Goal: Find specific page/section: Find specific page/section

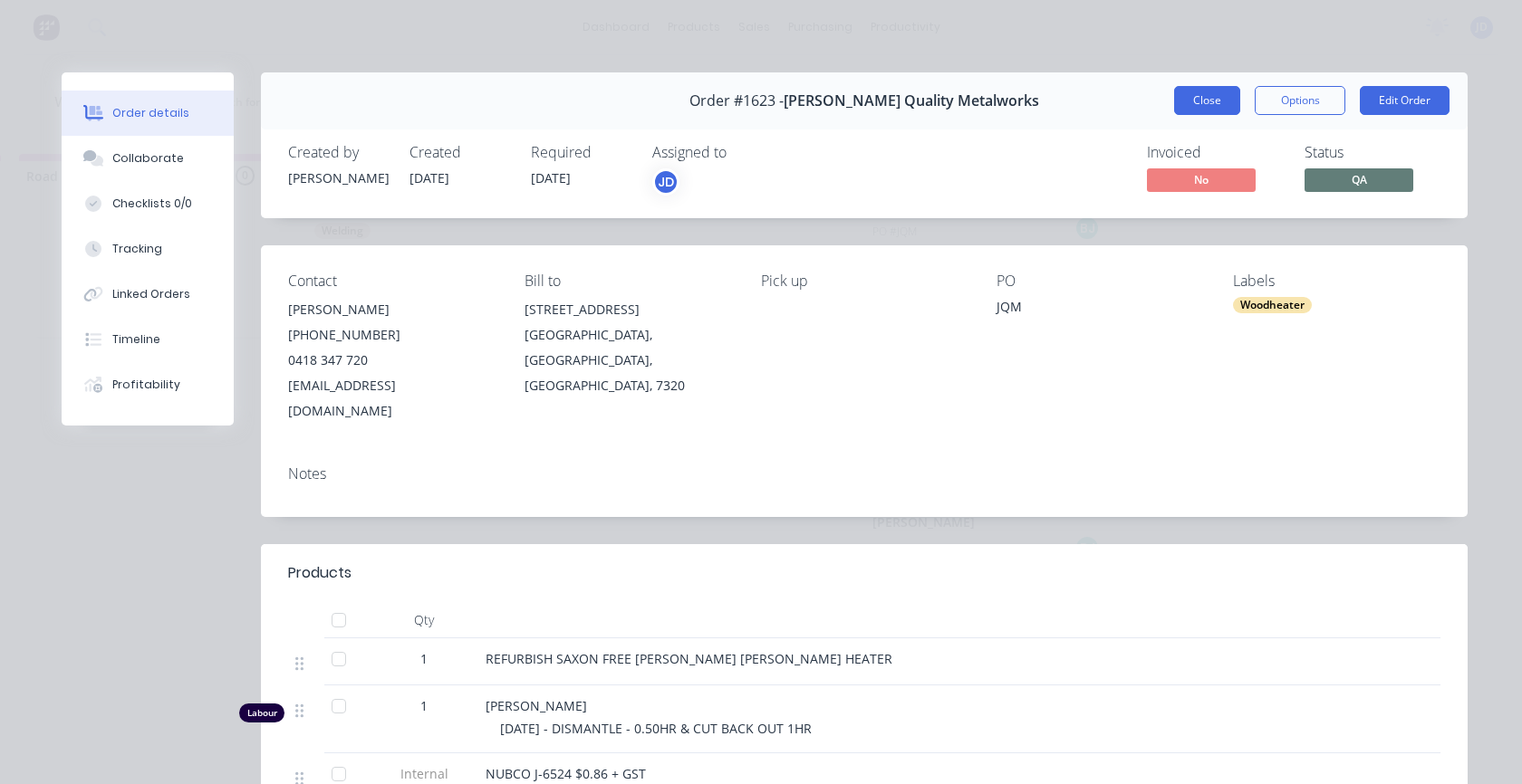
click at [1206, 107] on button "Close" at bounding box center [1207, 100] width 66 height 29
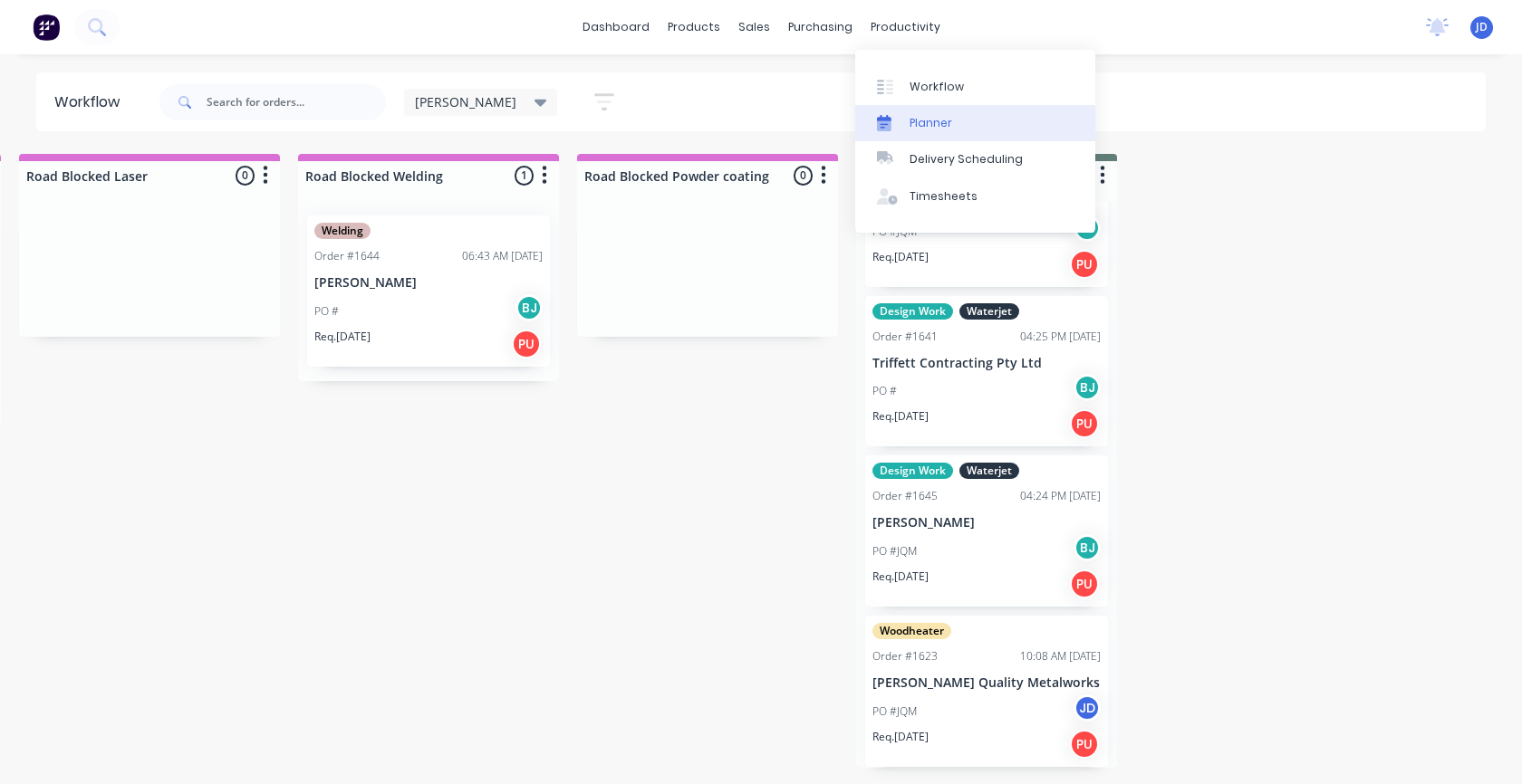
click at [947, 125] on div "Planner" at bounding box center [931, 123] width 43 height 16
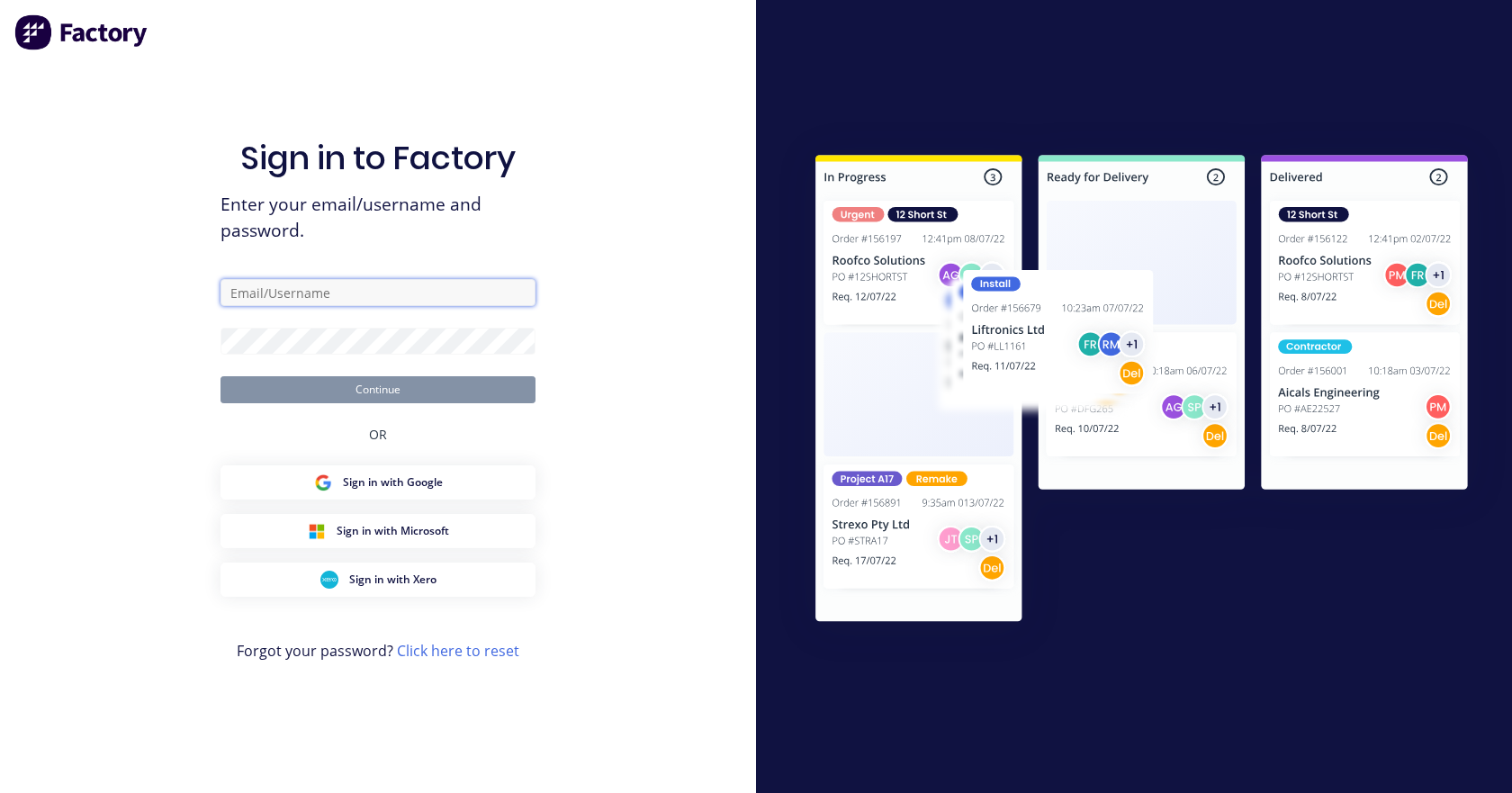
type input "[EMAIL_ADDRESS][DOMAIN_NAME]"
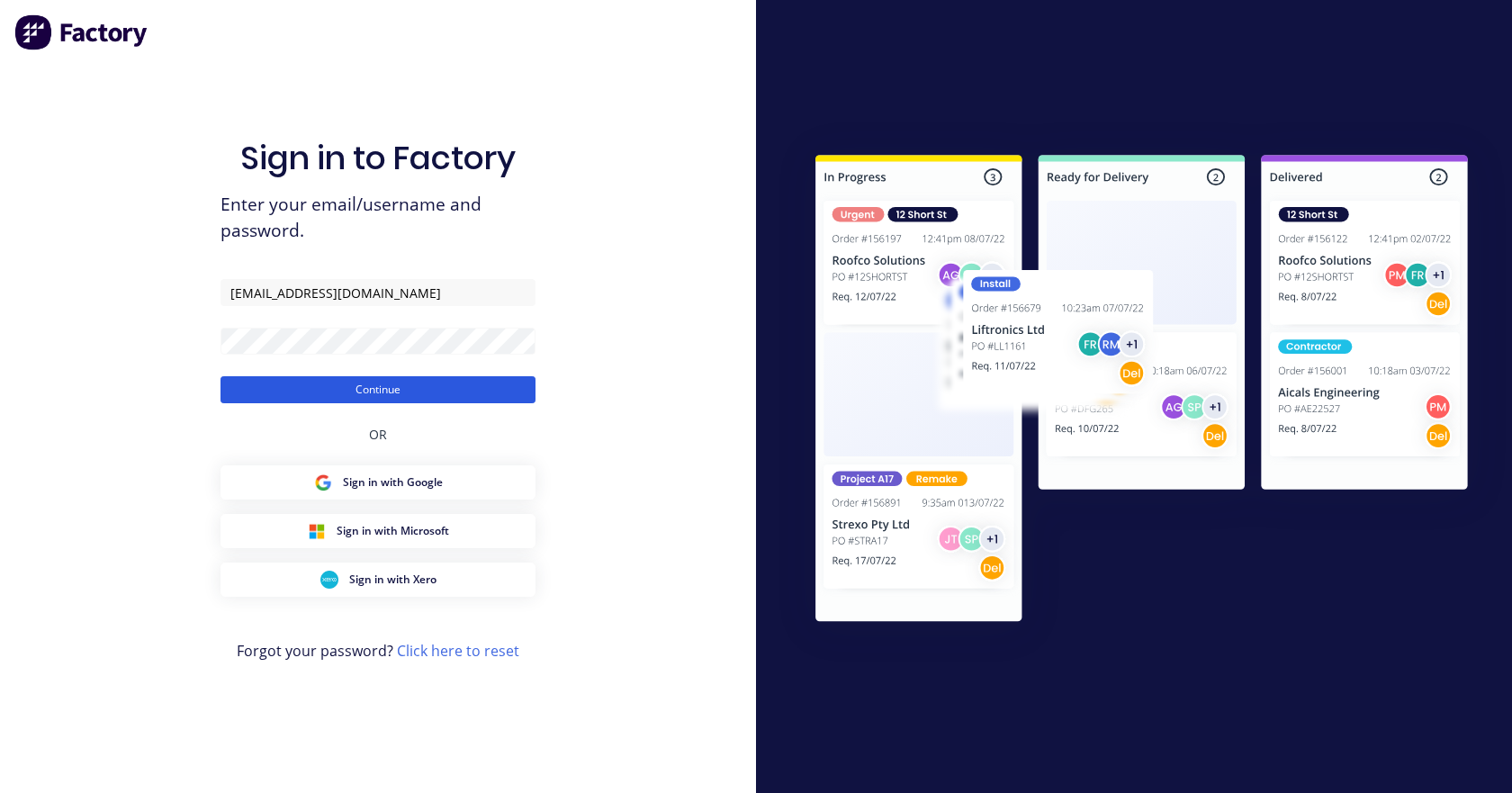
click at [457, 378] on button "Continue" at bounding box center [377, 389] width 315 height 27
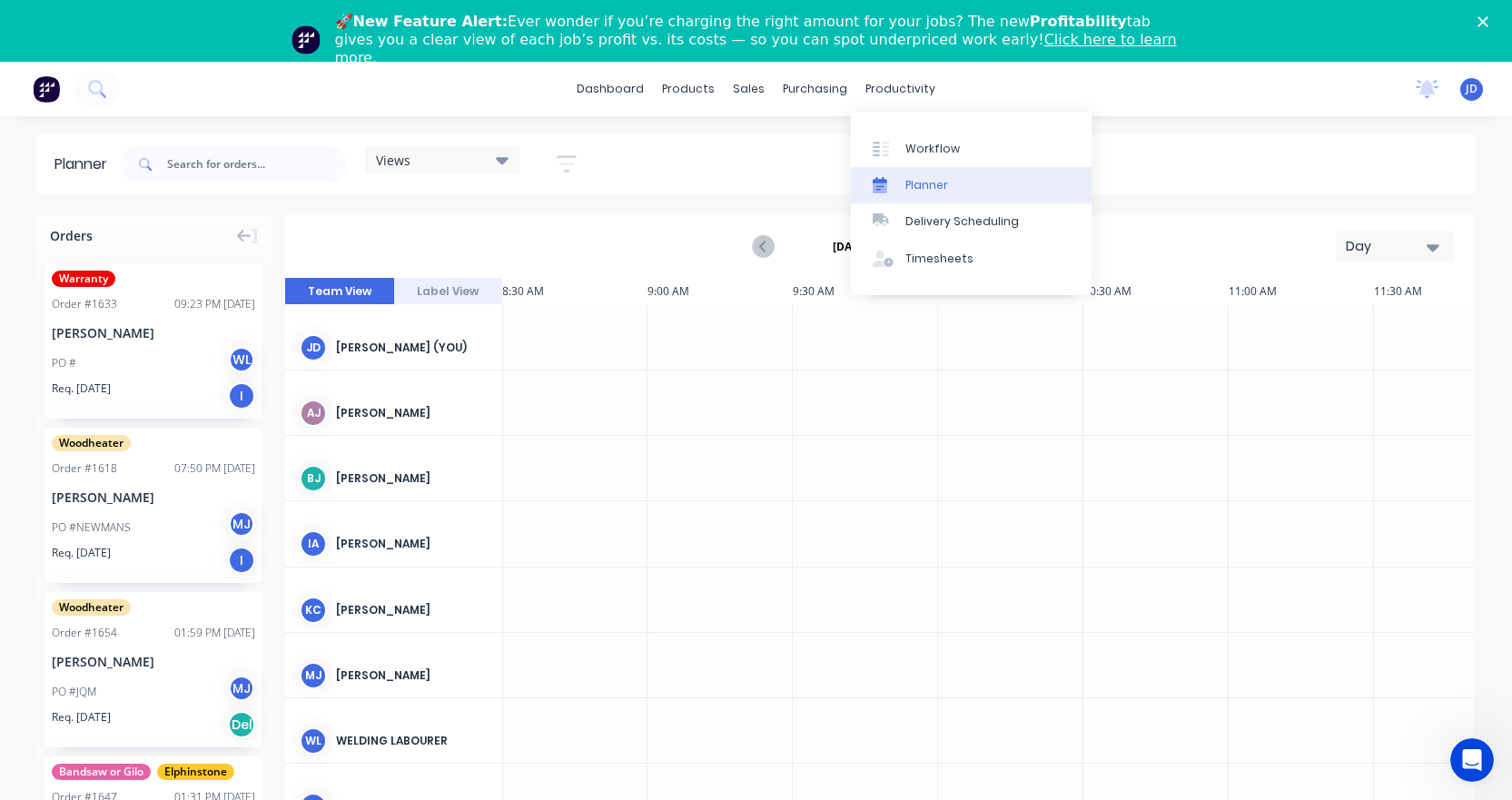
click at [934, 182] on div "Planner" at bounding box center [926, 185] width 43 height 16
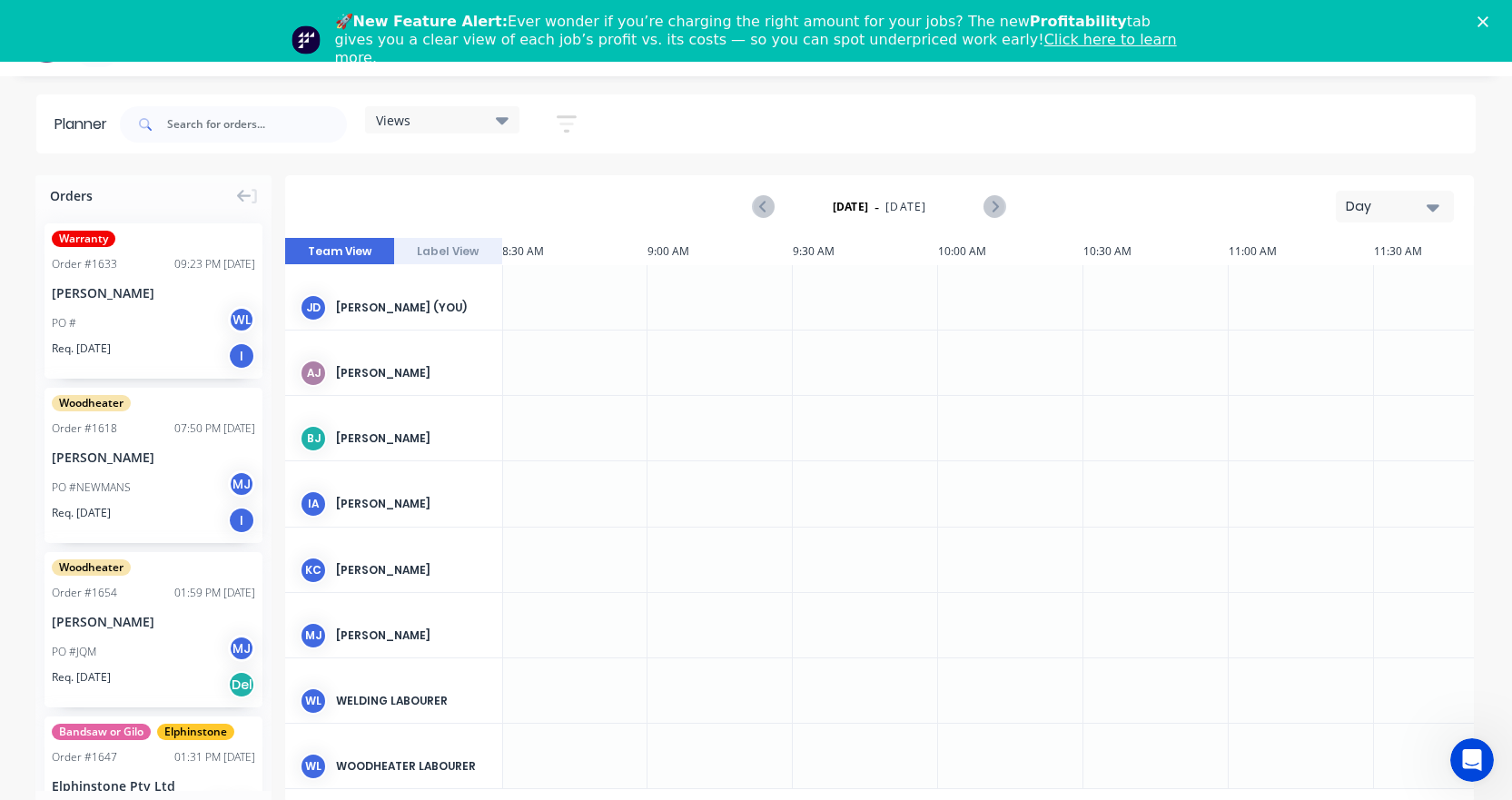
scroll to position [61, 0]
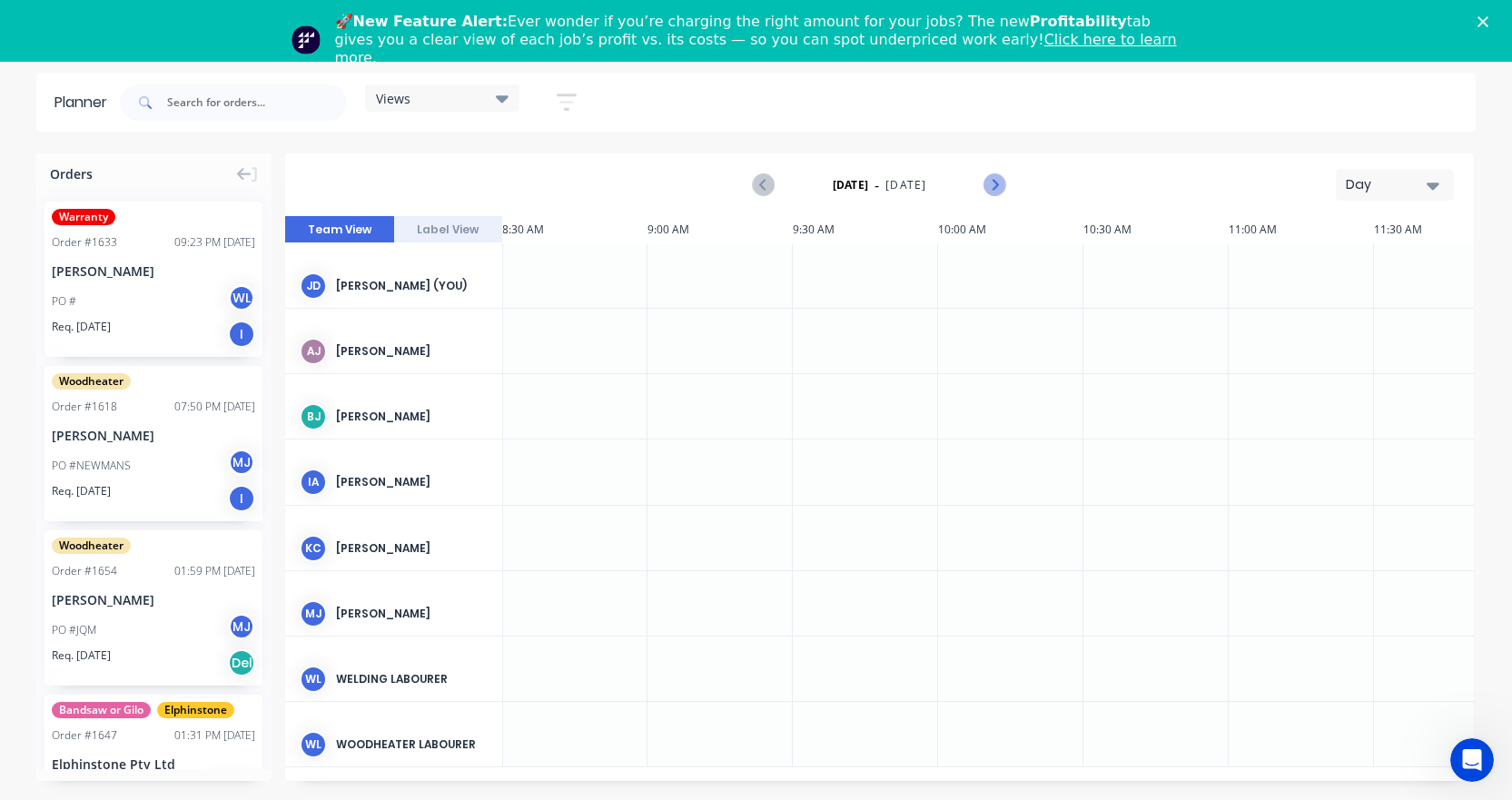
click at [994, 181] on icon "Next page" at bounding box center [994, 185] width 8 height 15
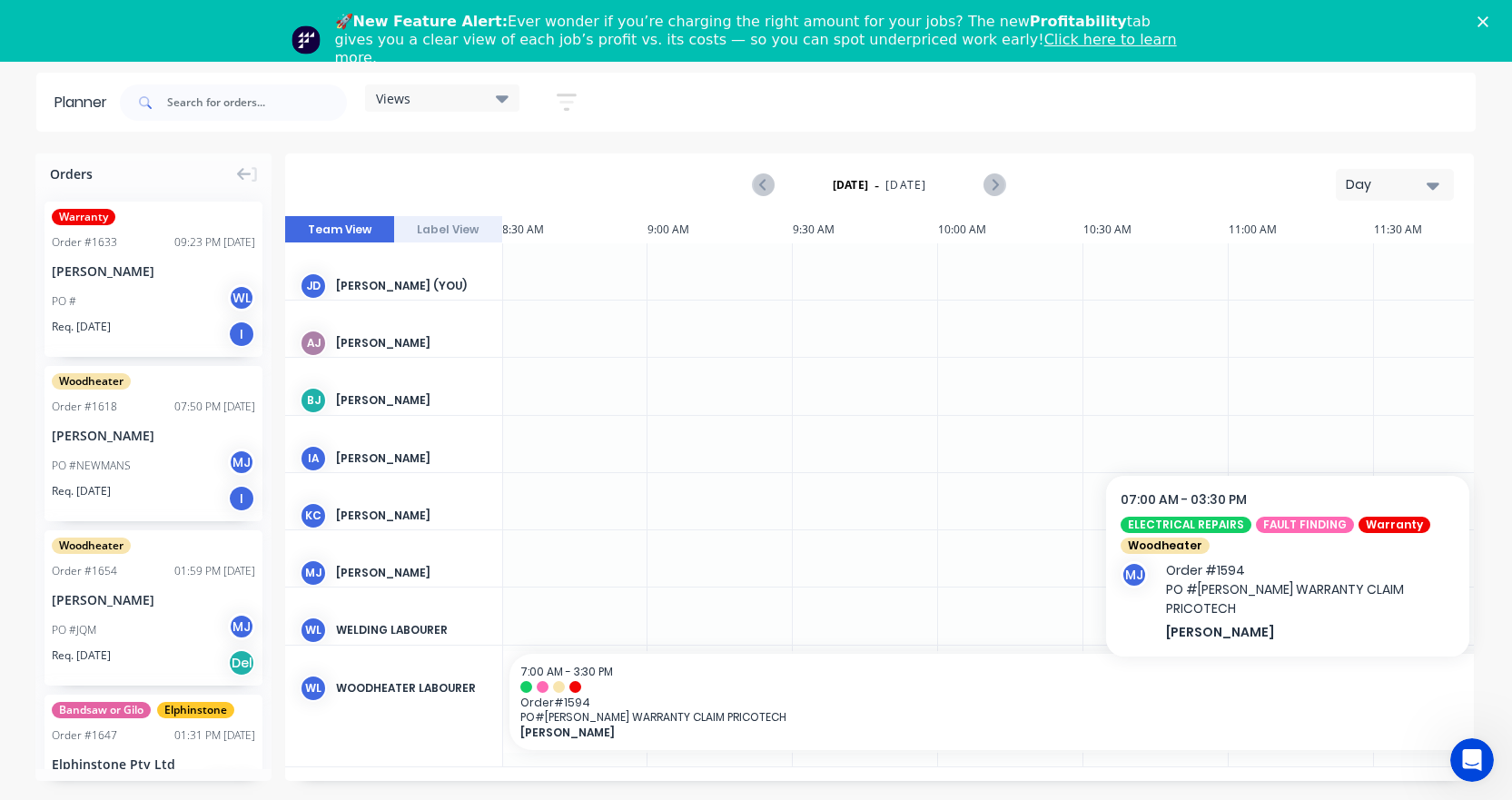
click at [665, 725] on div "[PERSON_NAME]" at bounding box center [1520, 732] width 1999 height 15
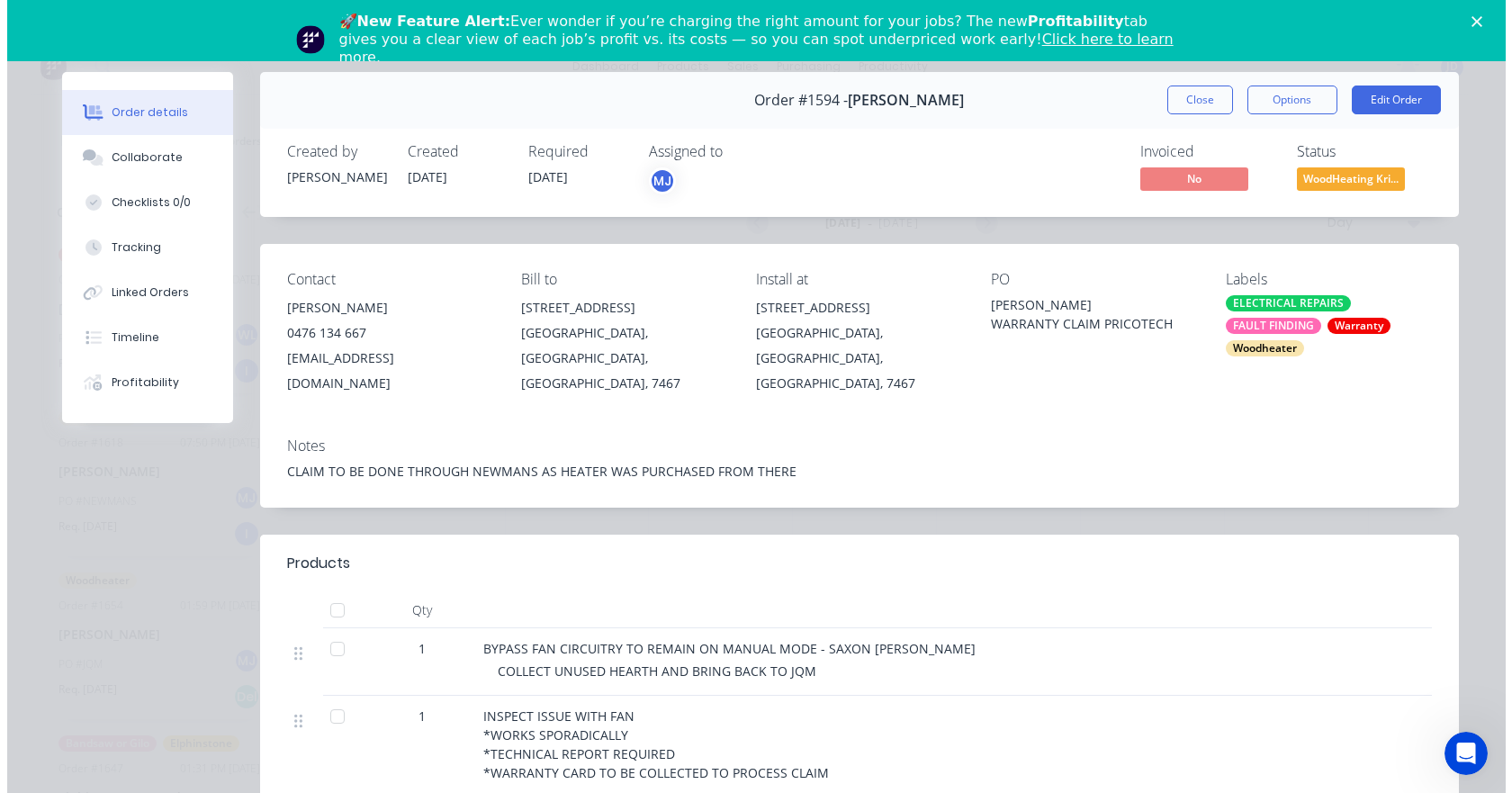
scroll to position [0, 0]
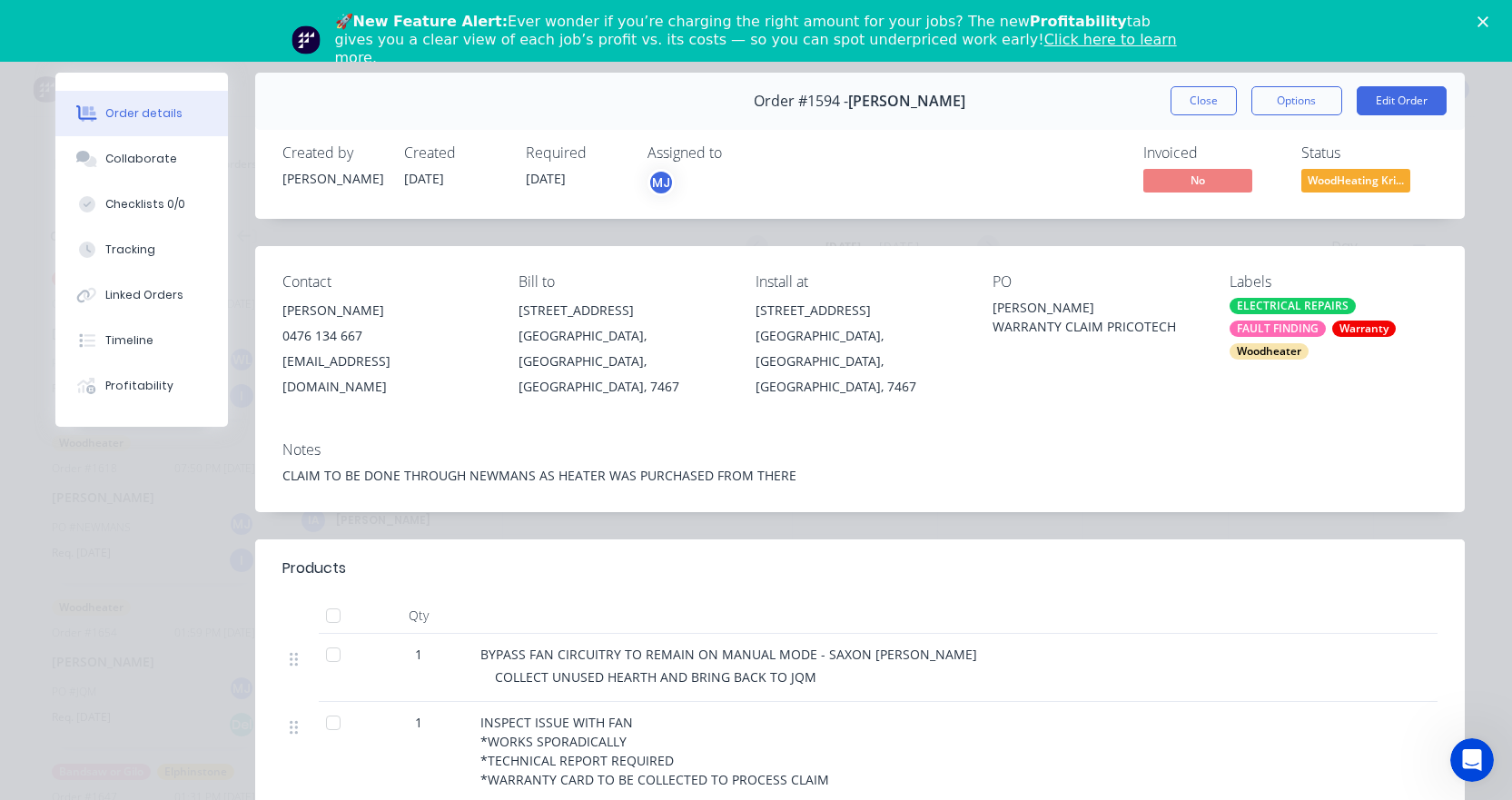
click at [1191, 116] on div "Order #1594 - [PERSON_NAME] Close Options Edit Order" at bounding box center [860, 101] width 1210 height 57
click at [1193, 111] on button "Close" at bounding box center [1204, 100] width 66 height 29
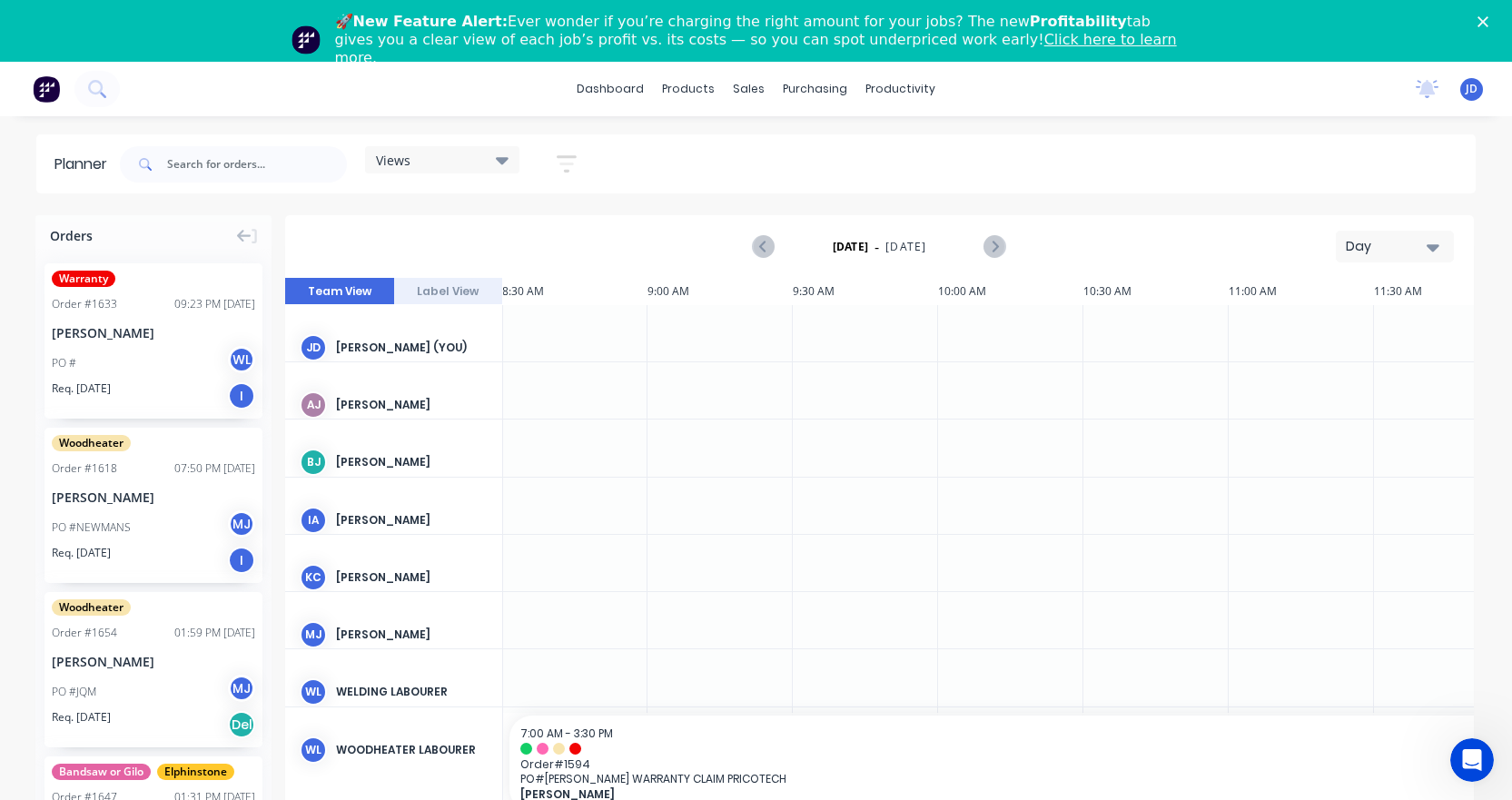
click at [1489, 19] on polygon "Close" at bounding box center [1483, 21] width 11 height 11
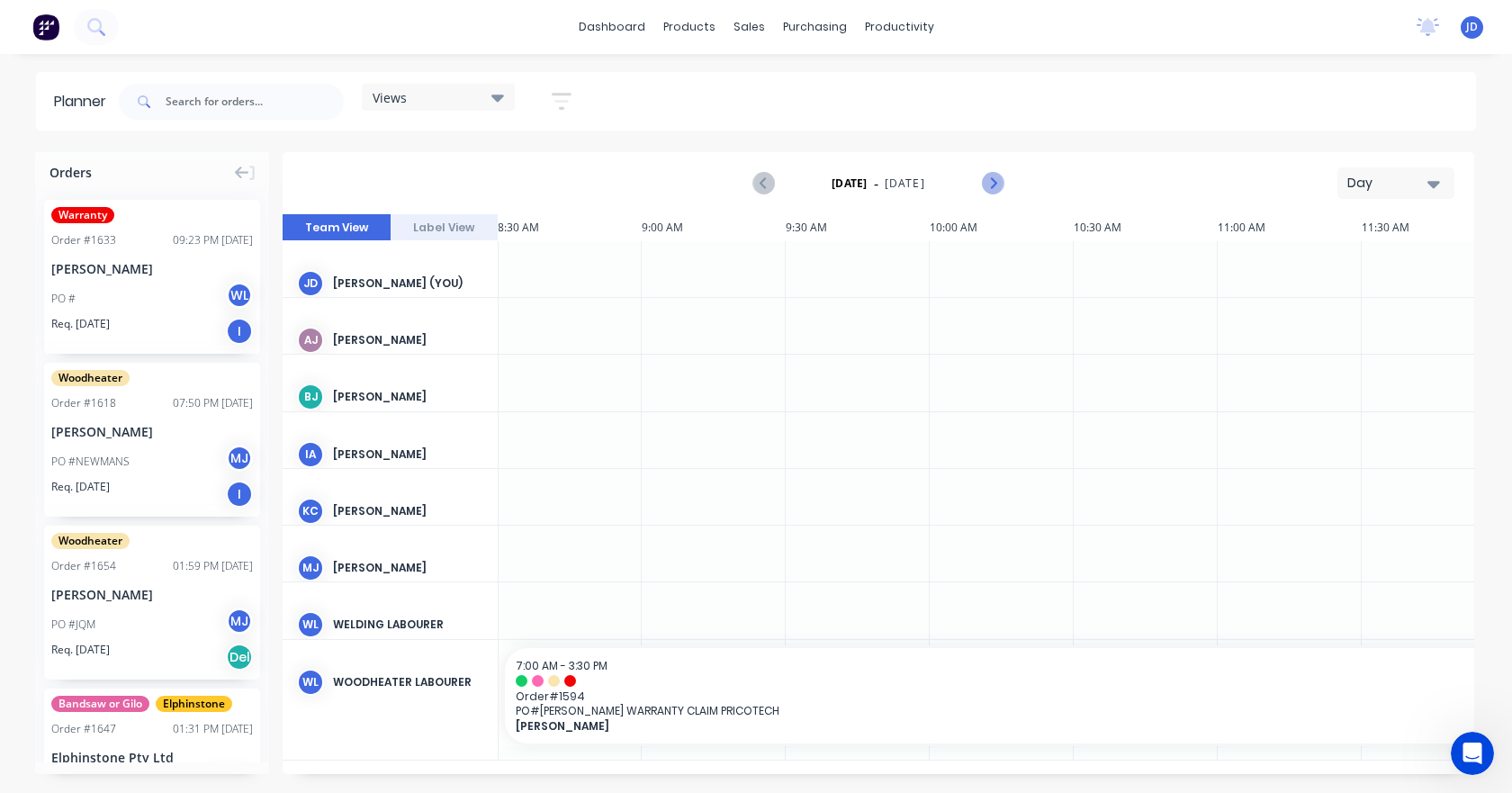
click at [995, 192] on icon "Next page" at bounding box center [992, 184] width 22 height 22
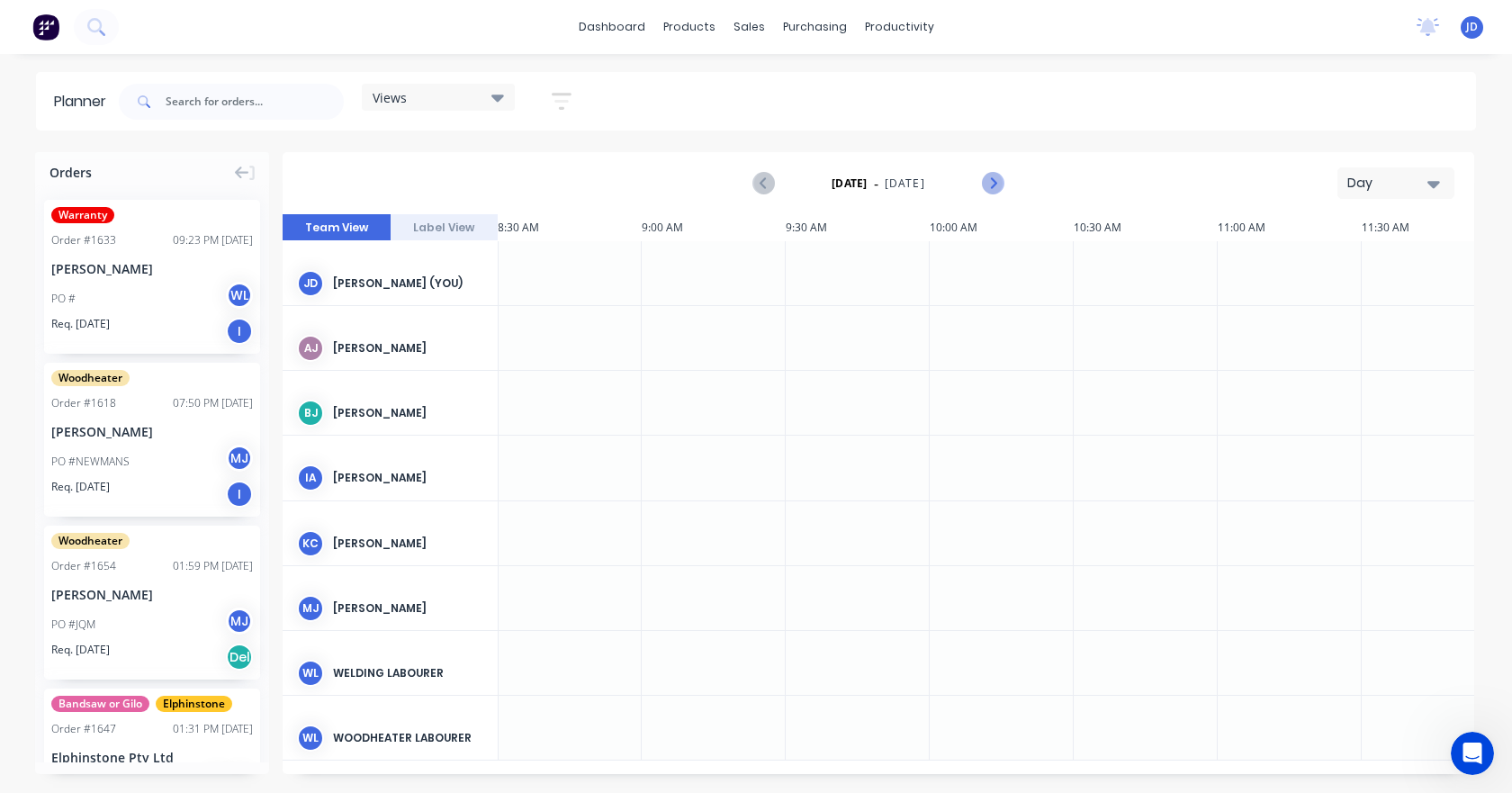
click at [993, 188] on icon "Next page" at bounding box center [992, 184] width 22 height 22
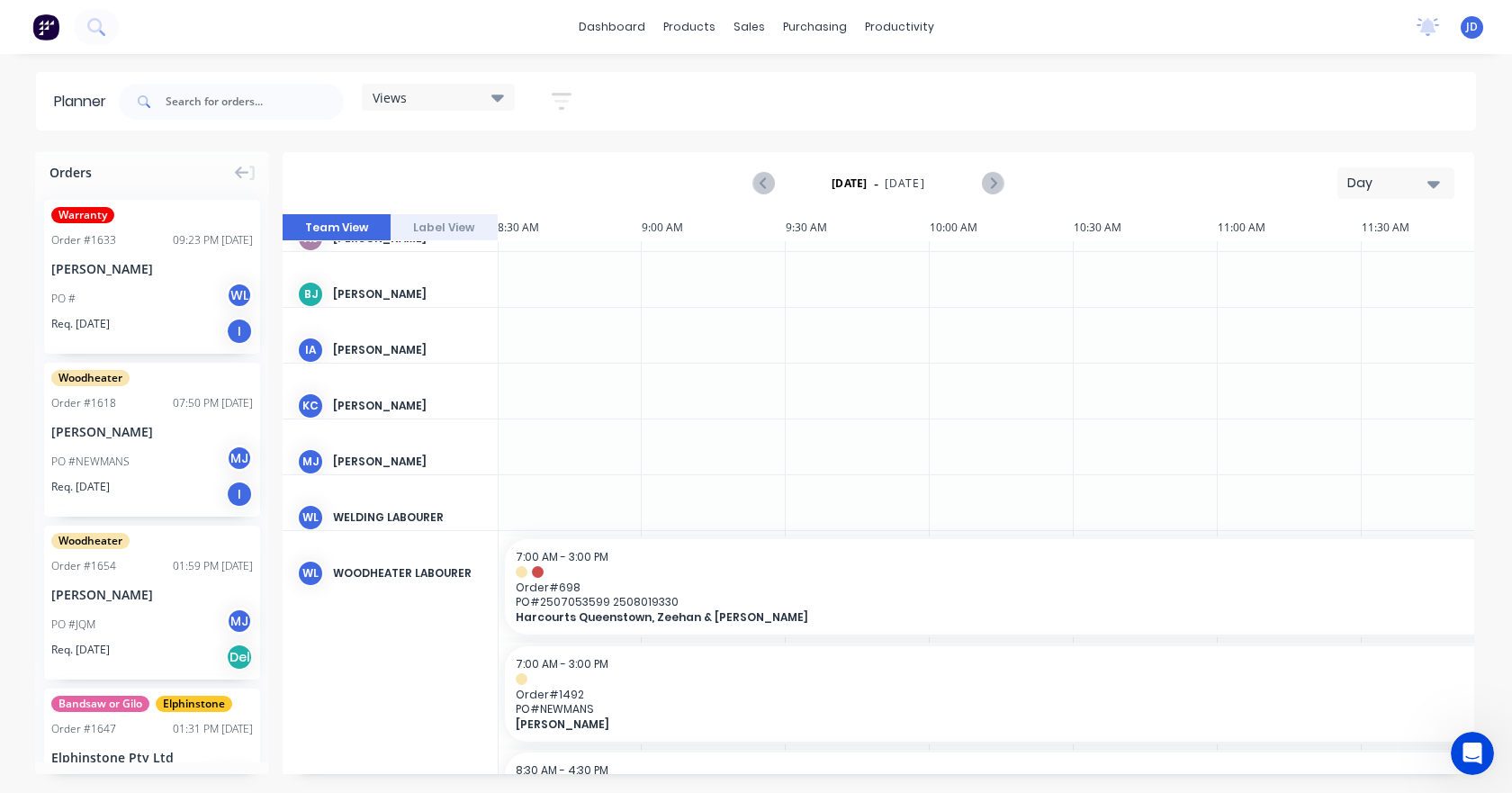
scroll to position [212, 1]
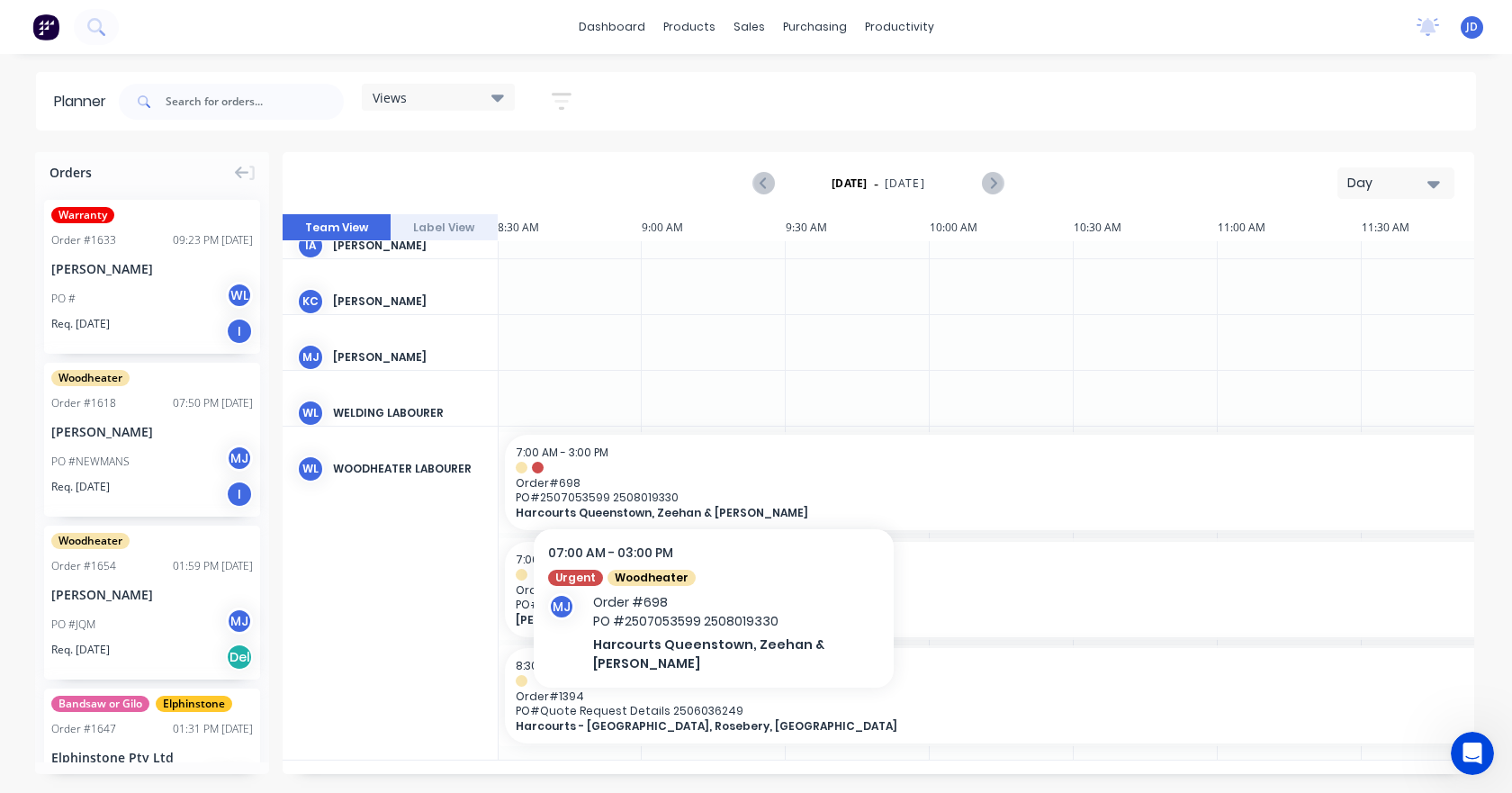
click at [704, 477] on span "Order # 698" at bounding box center [1433, 483] width 1836 height 14
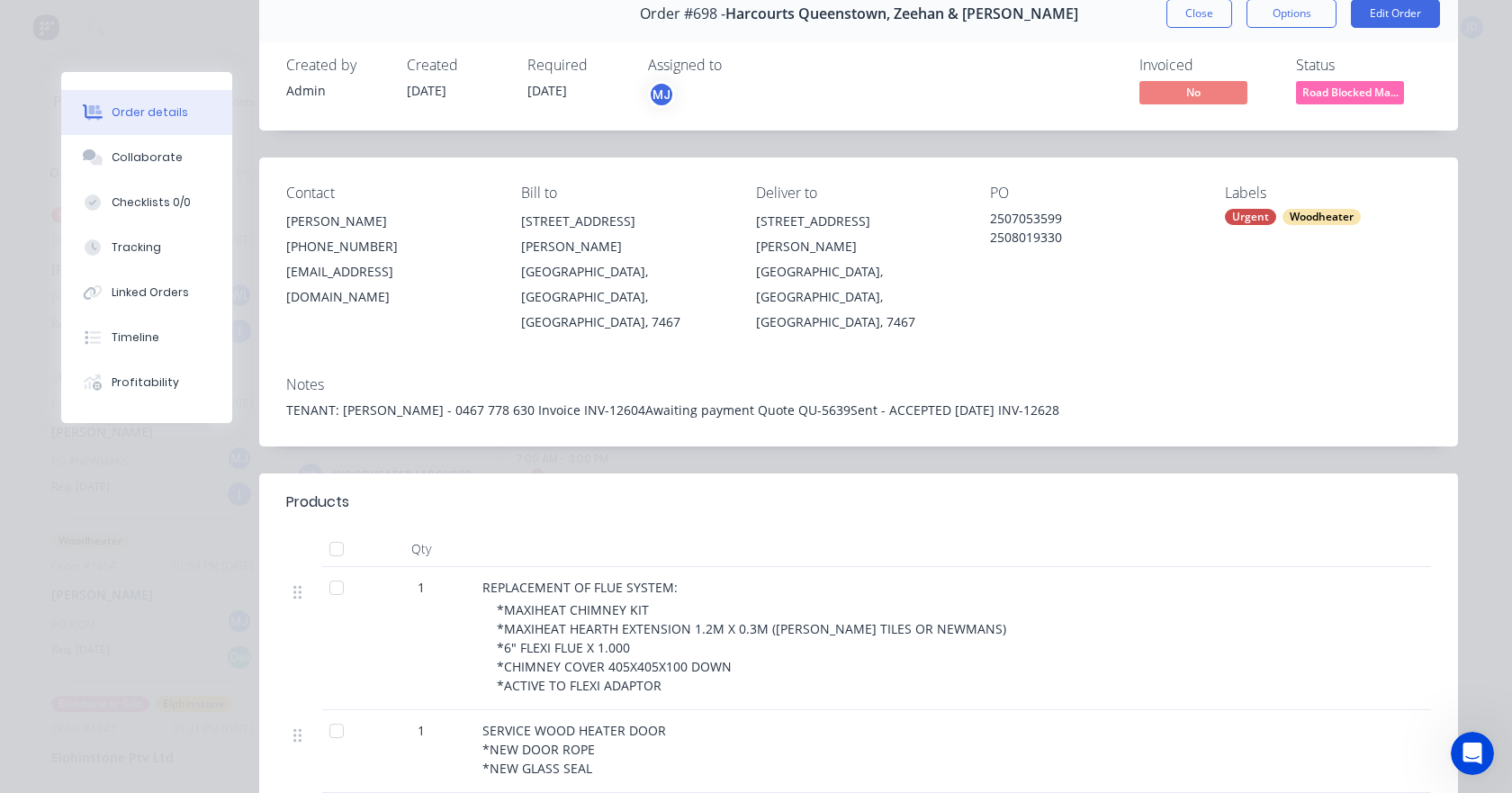
scroll to position [6, 0]
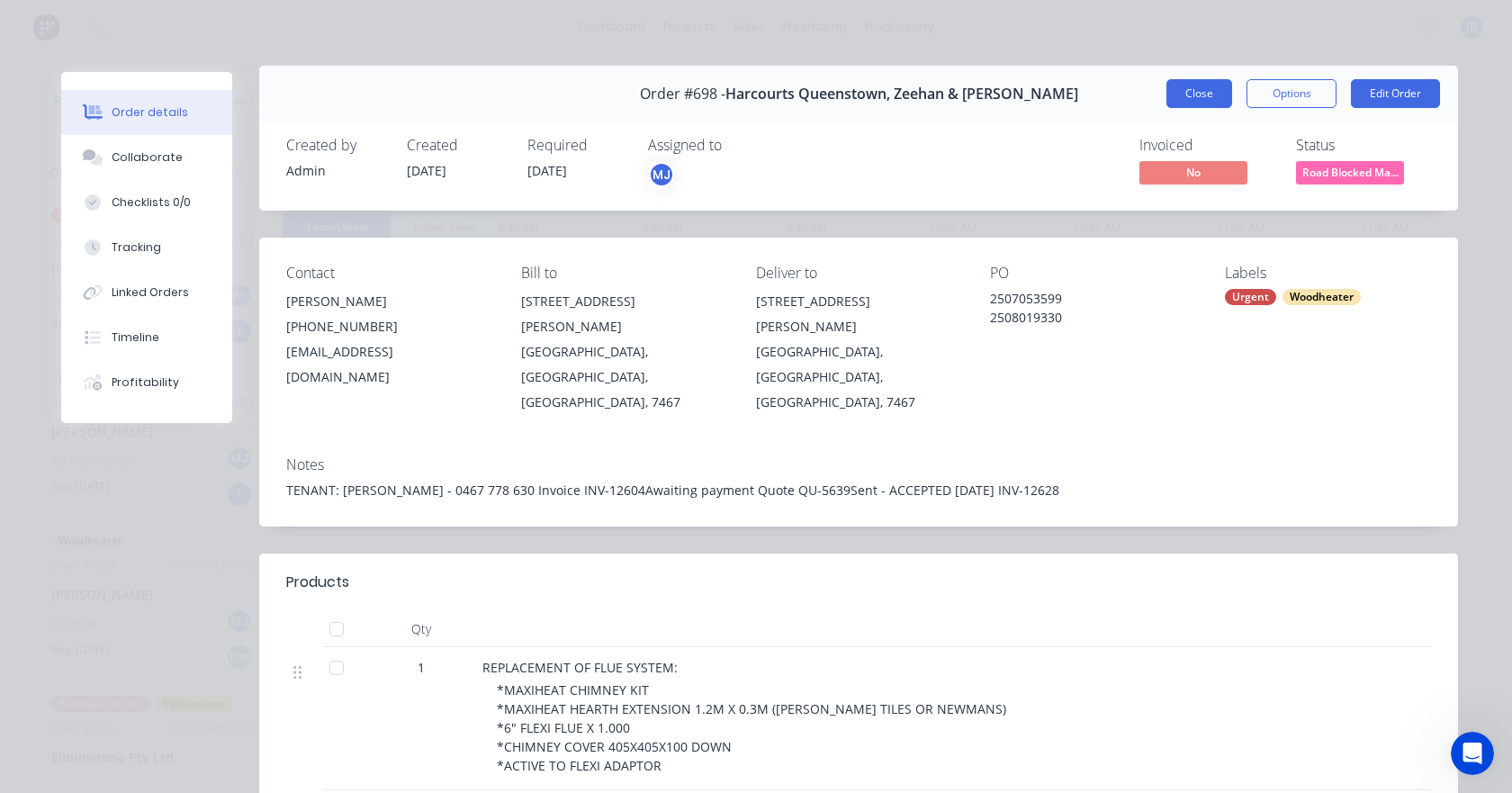
click at [1209, 96] on button "Close" at bounding box center [1199, 93] width 66 height 28
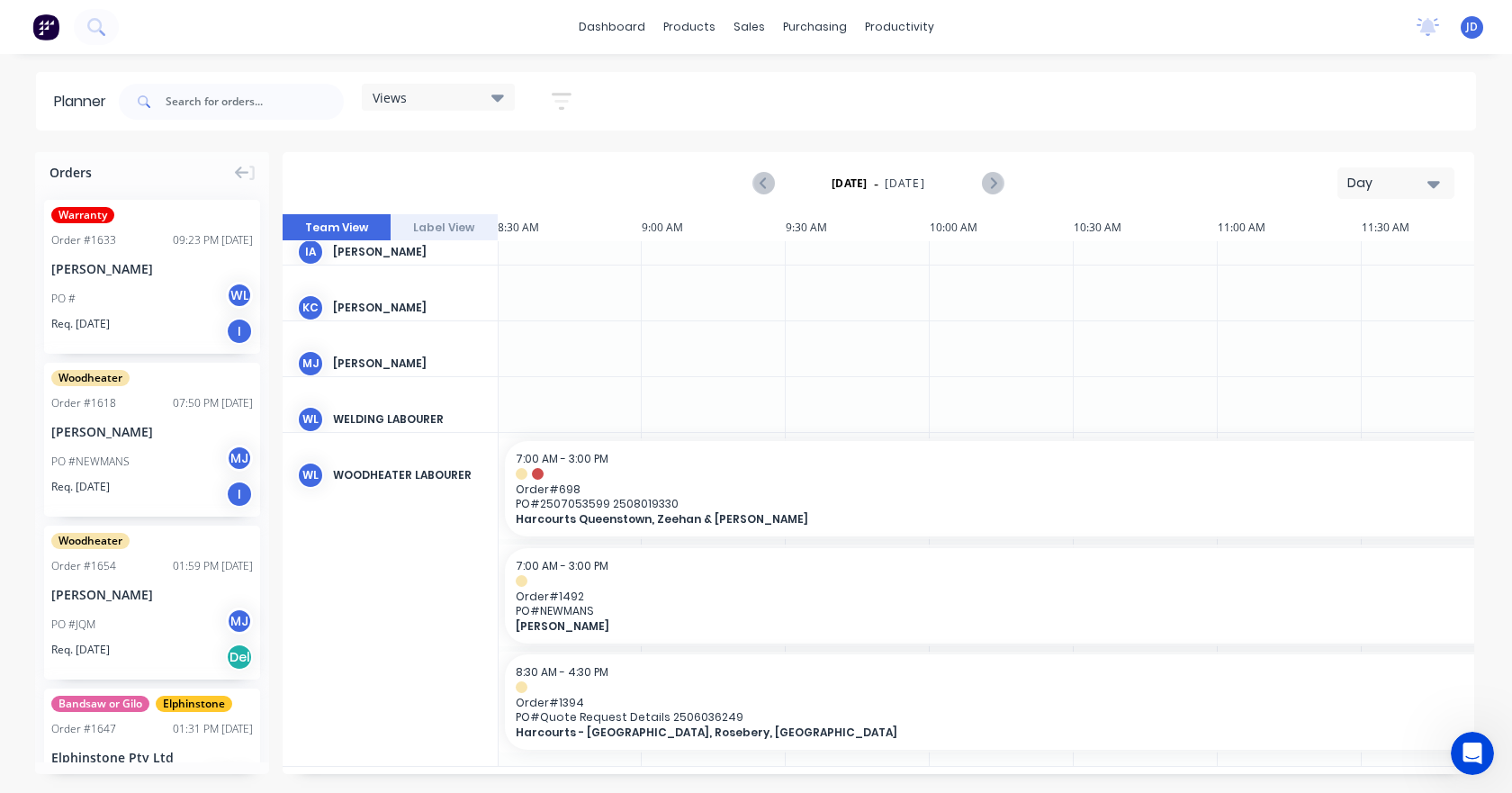
click at [662, 594] on span "Order # 1492" at bounding box center [1433, 596] width 1836 height 14
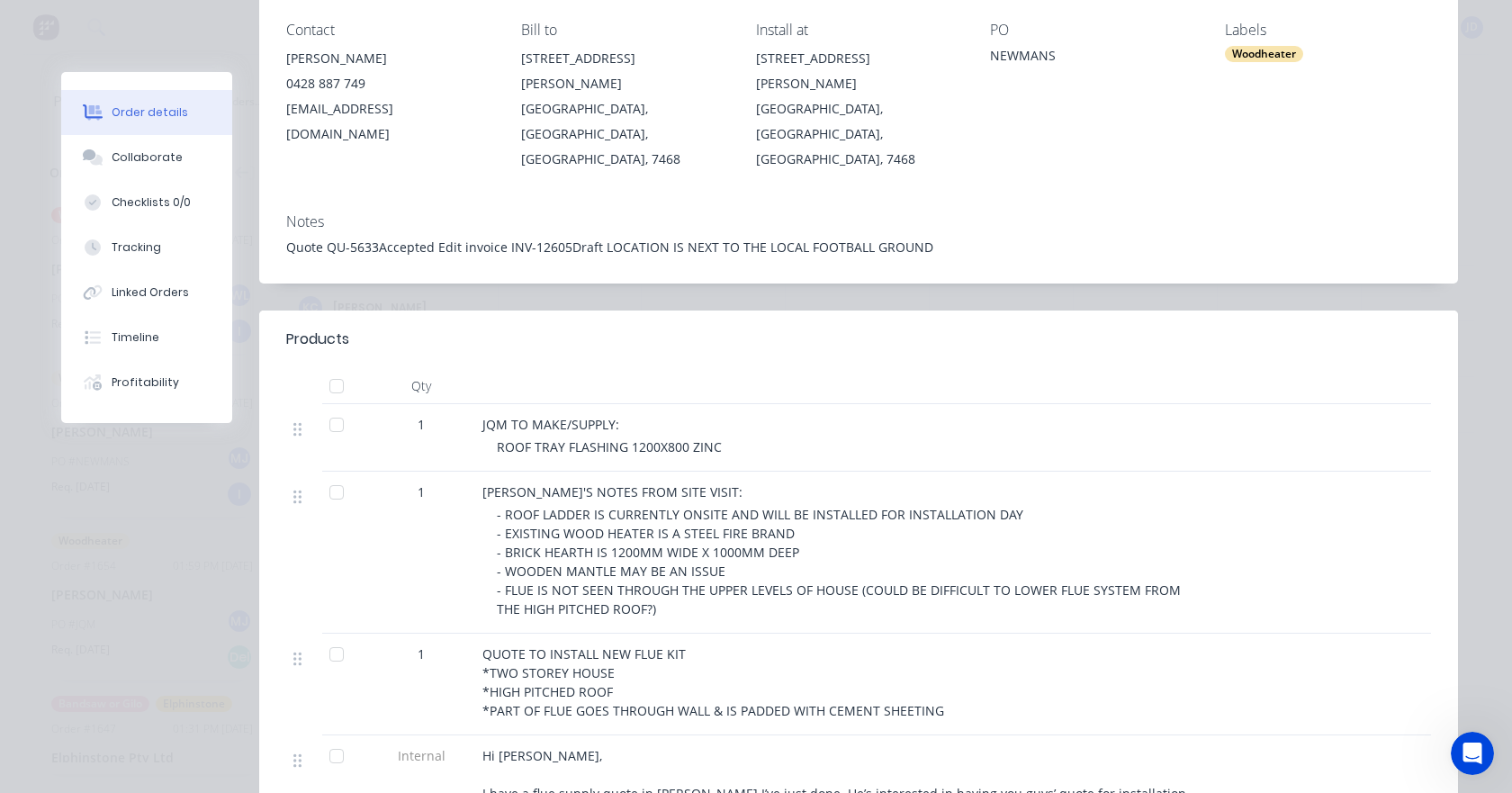
scroll to position [0, 0]
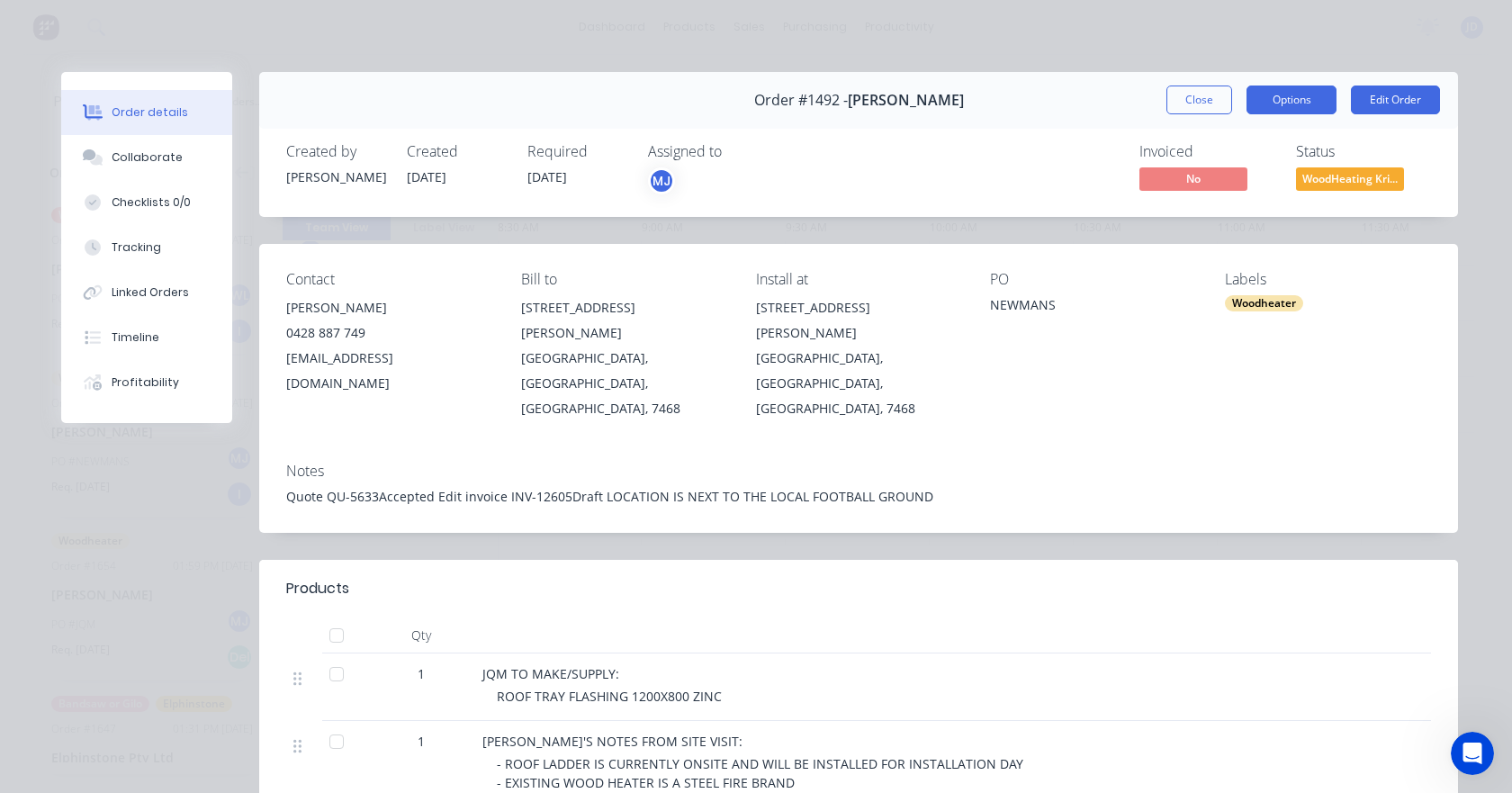
click at [1321, 104] on button "Options" at bounding box center [1292, 99] width 90 height 28
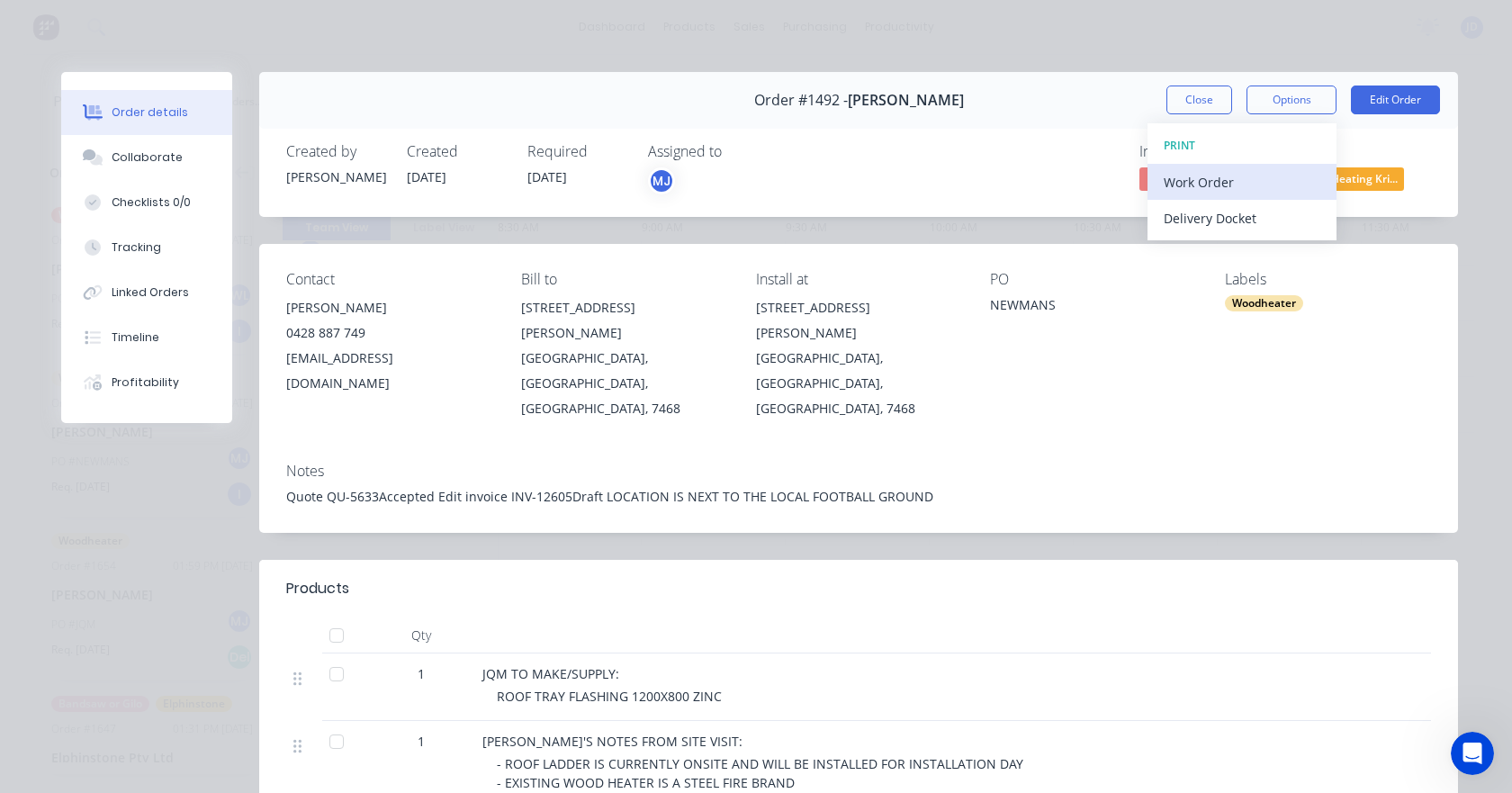
click at [1239, 170] on div "Work Order" at bounding box center [1242, 182] width 156 height 27
click at [1228, 216] on div "Standard" at bounding box center [1242, 218] width 156 height 27
click at [1178, 88] on button "Close" at bounding box center [1199, 99] width 66 height 28
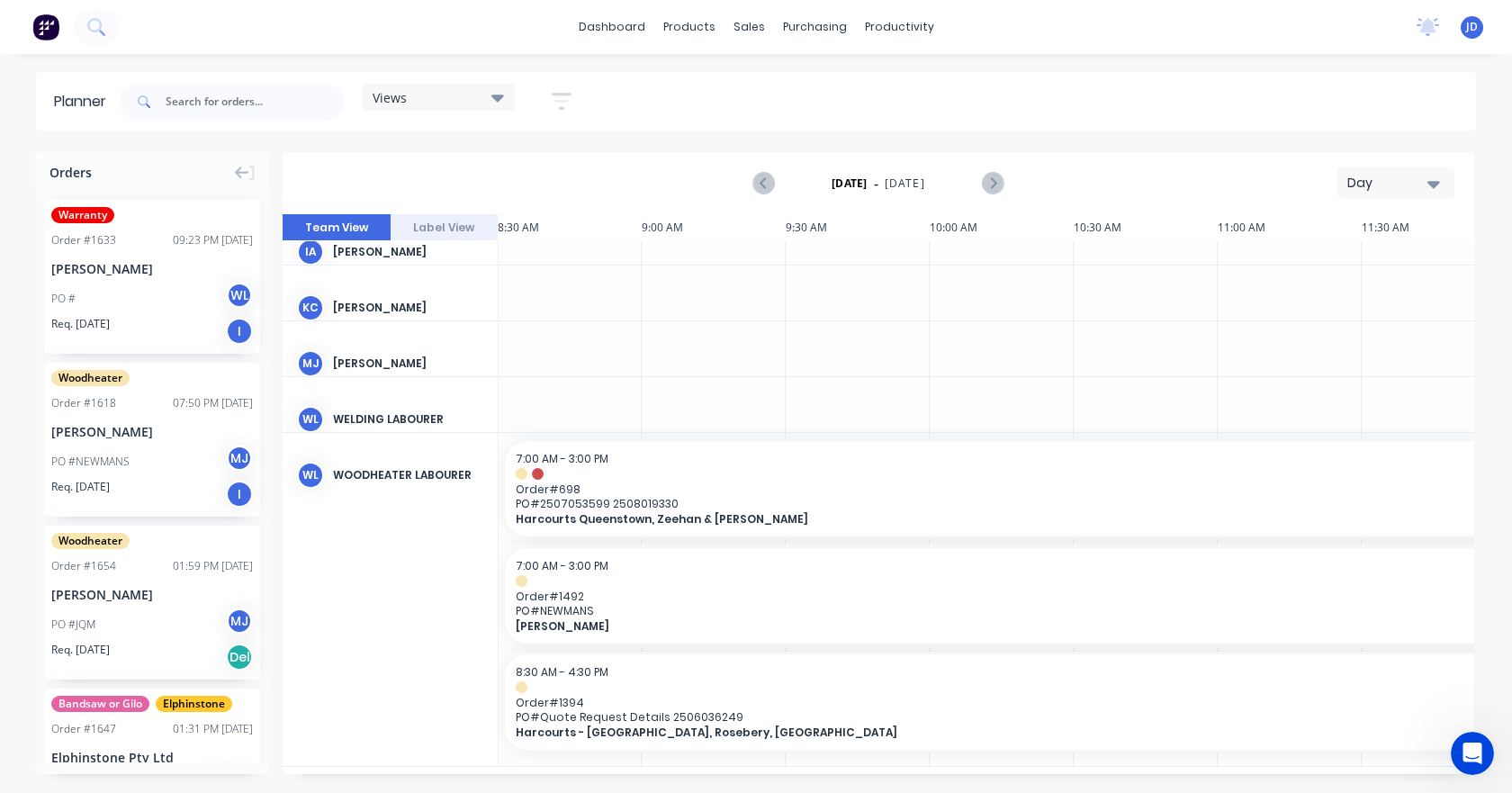
click at [718, 494] on span "Order # 698" at bounding box center [1433, 489] width 1836 height 14
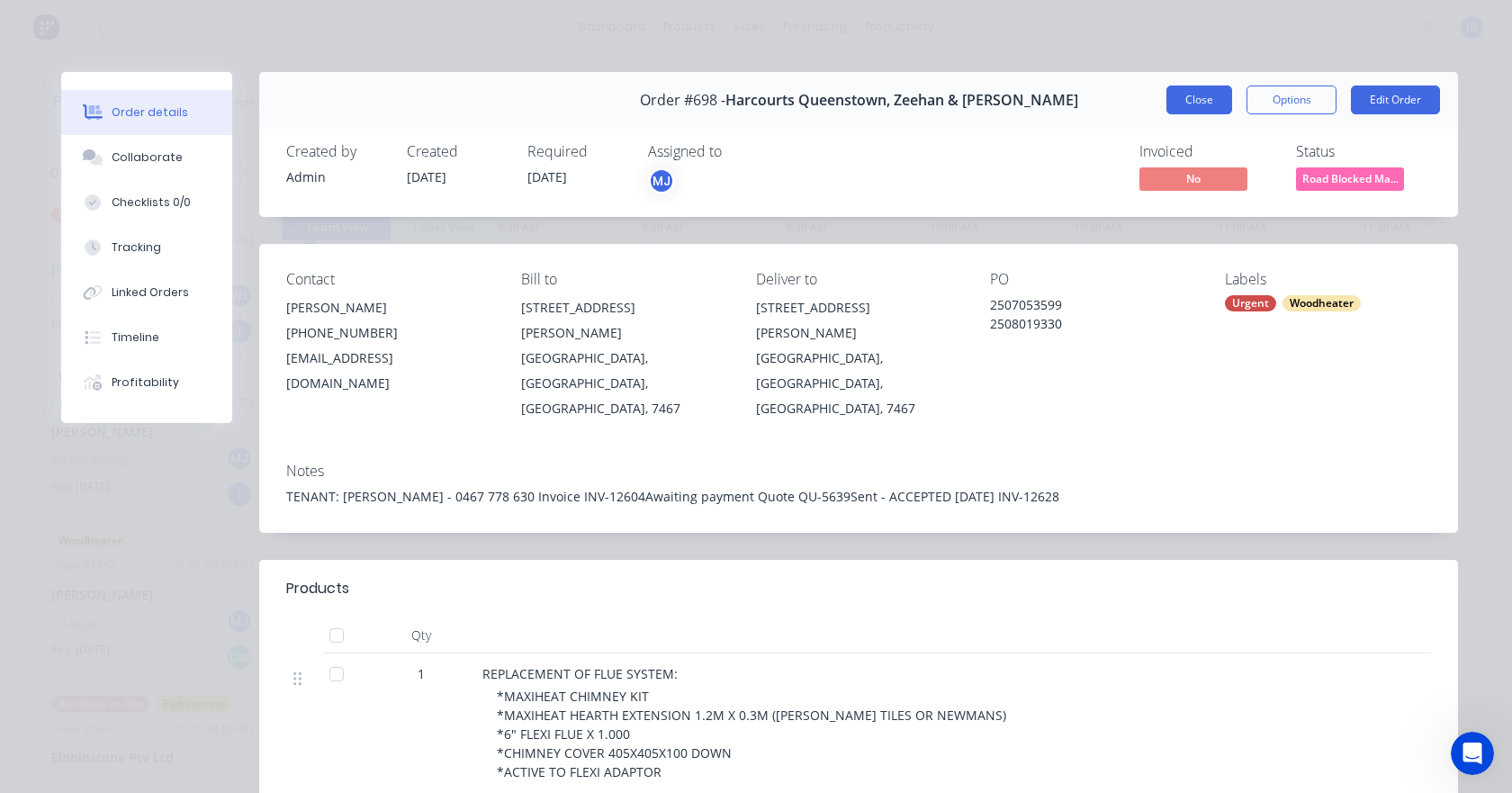
click at [1184, 98] on button "Close" at bounding box center [1199, 99] width 66 height 28
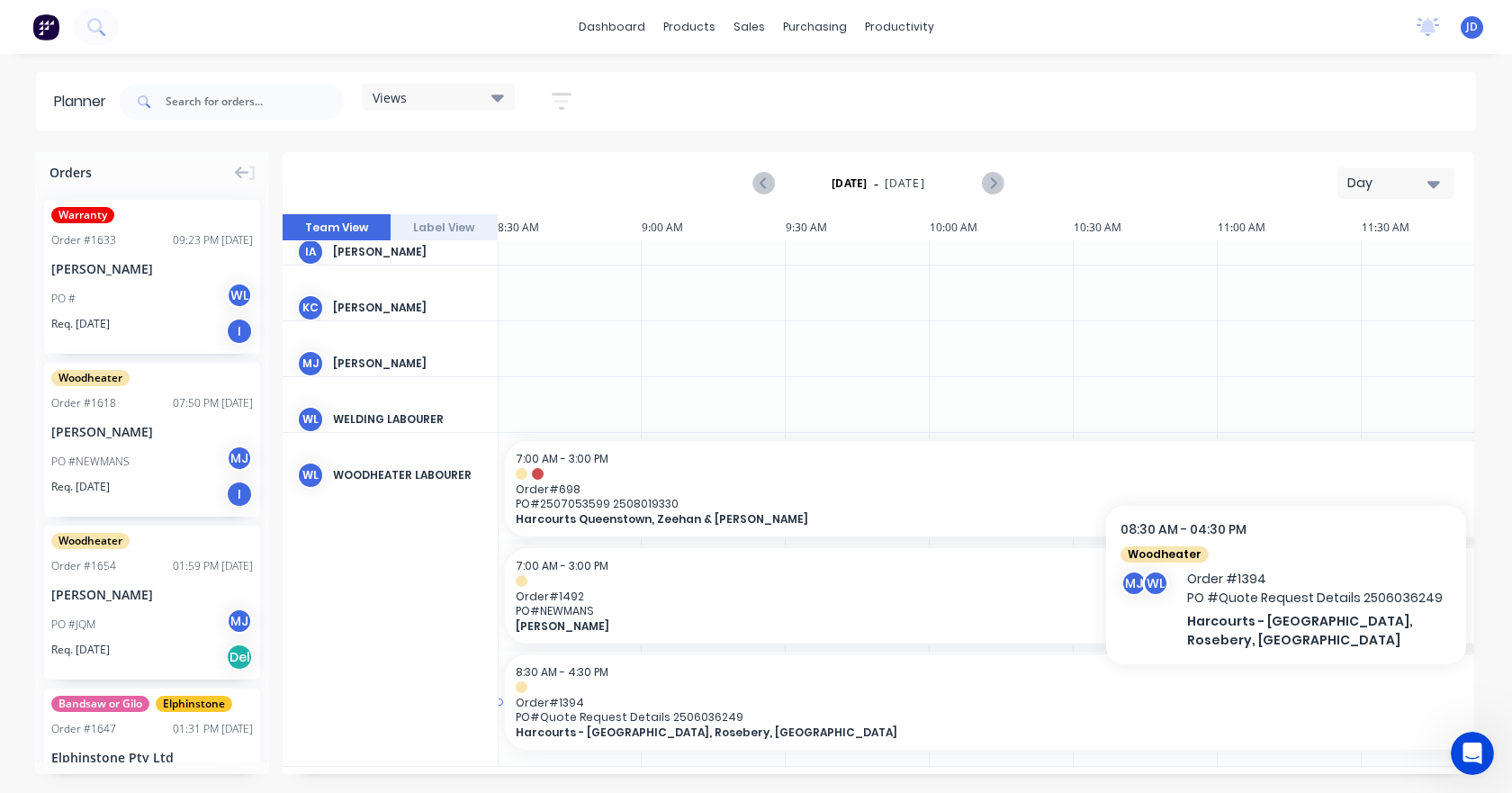
click at [663, 733] on span "Harcourts - [GEOGRAPHIC_DATA], Rosebery, [GEOGRAPHIC_DATA]" at bounding box center [1537, 732] width 2042 height 14
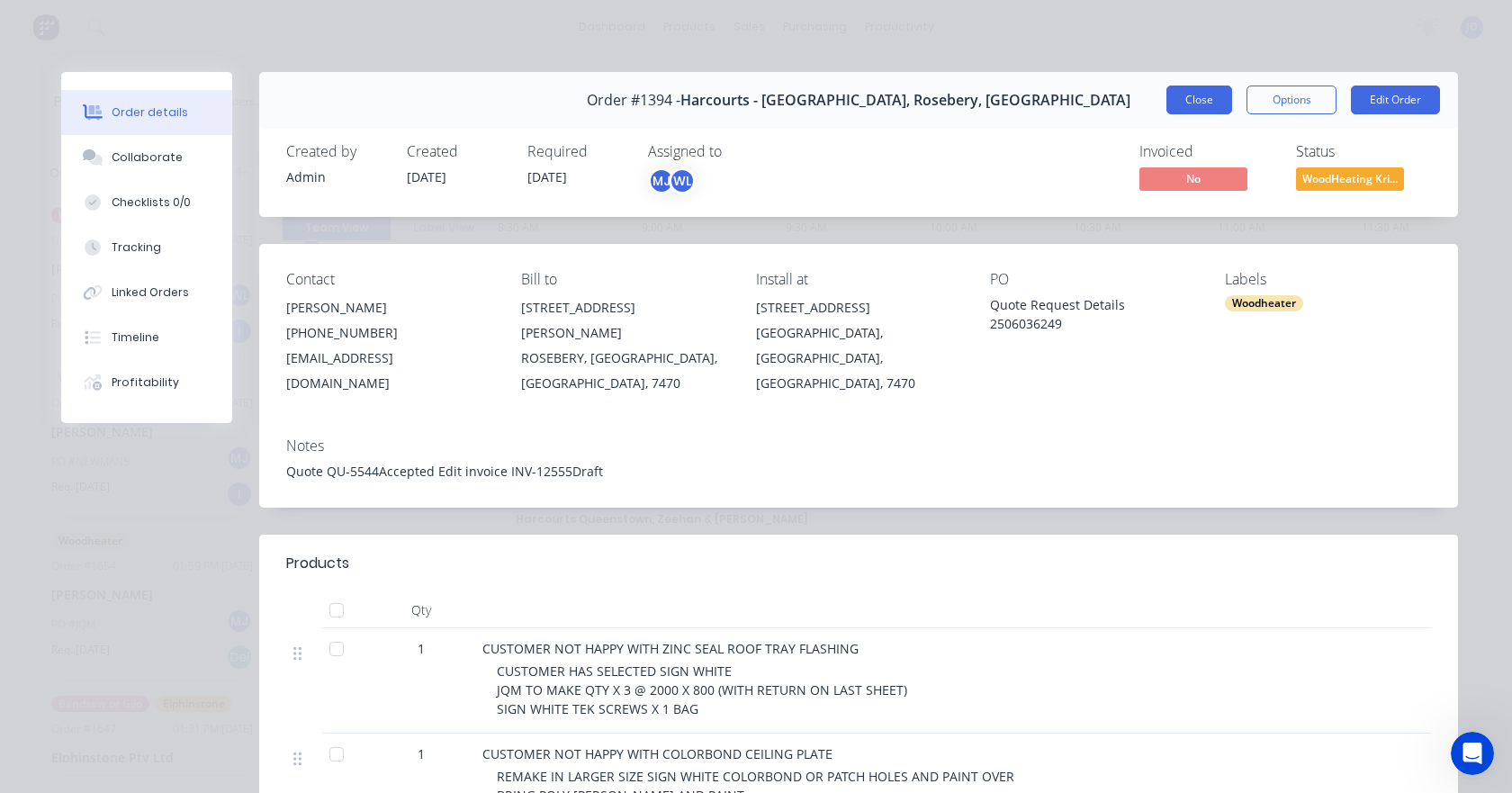
click at [1207, 96] on button "Close" at bounding box center [1199, 99] width 66 height 28
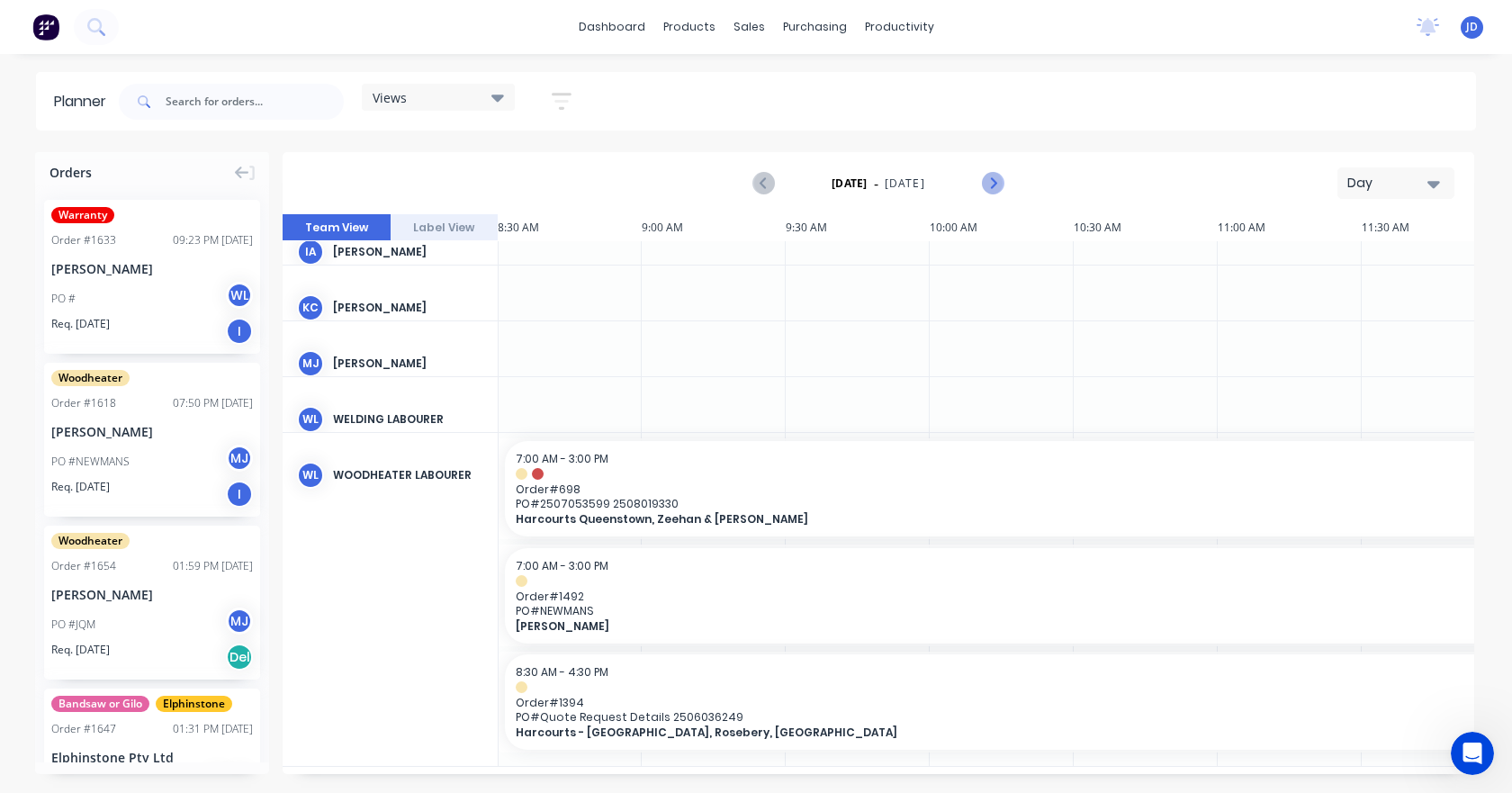
click at [1001, 188] on icon "Next page" at bounding box center [992, 184] width 22 height 22
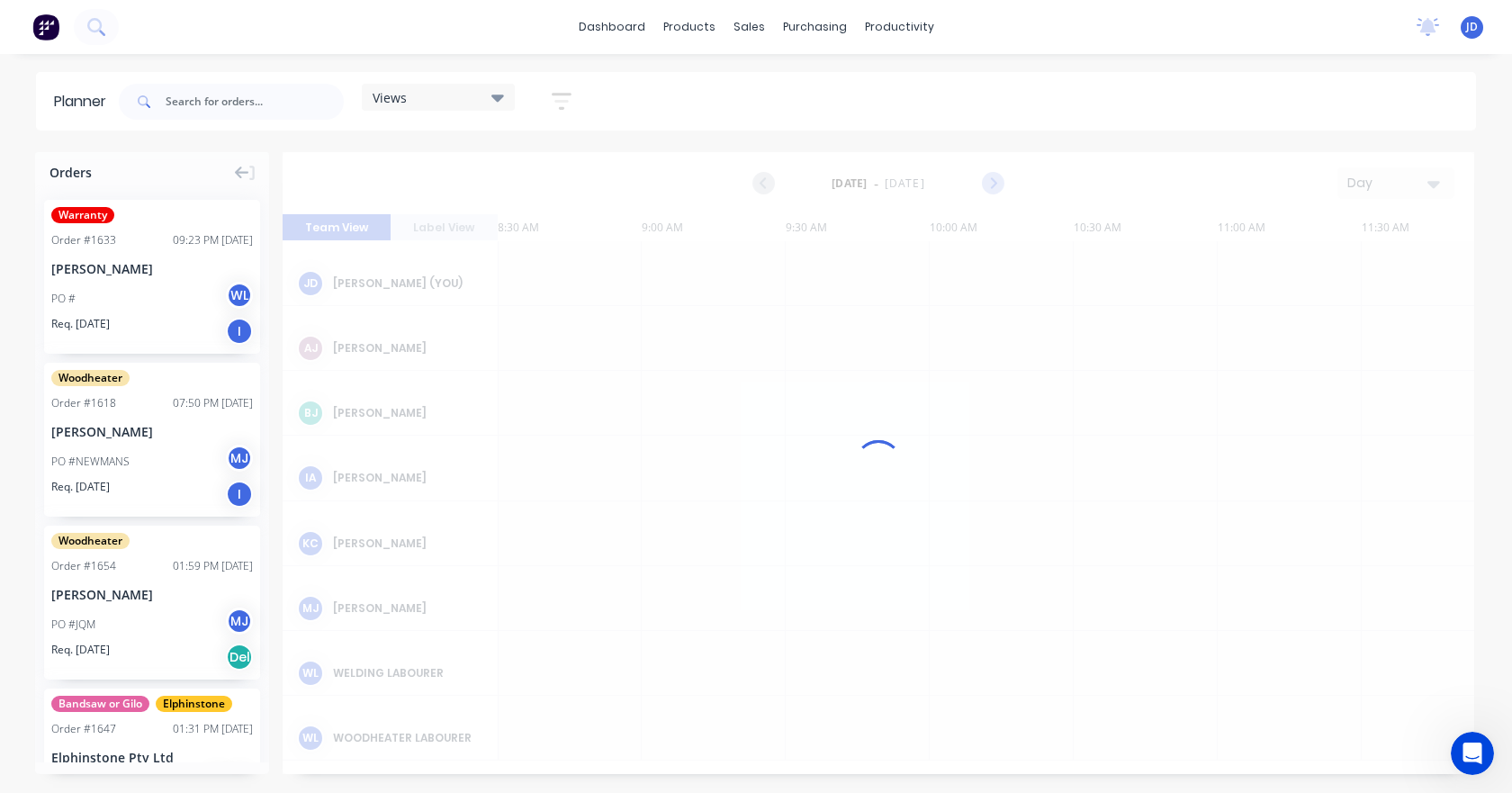
scroll to position [0, 1]
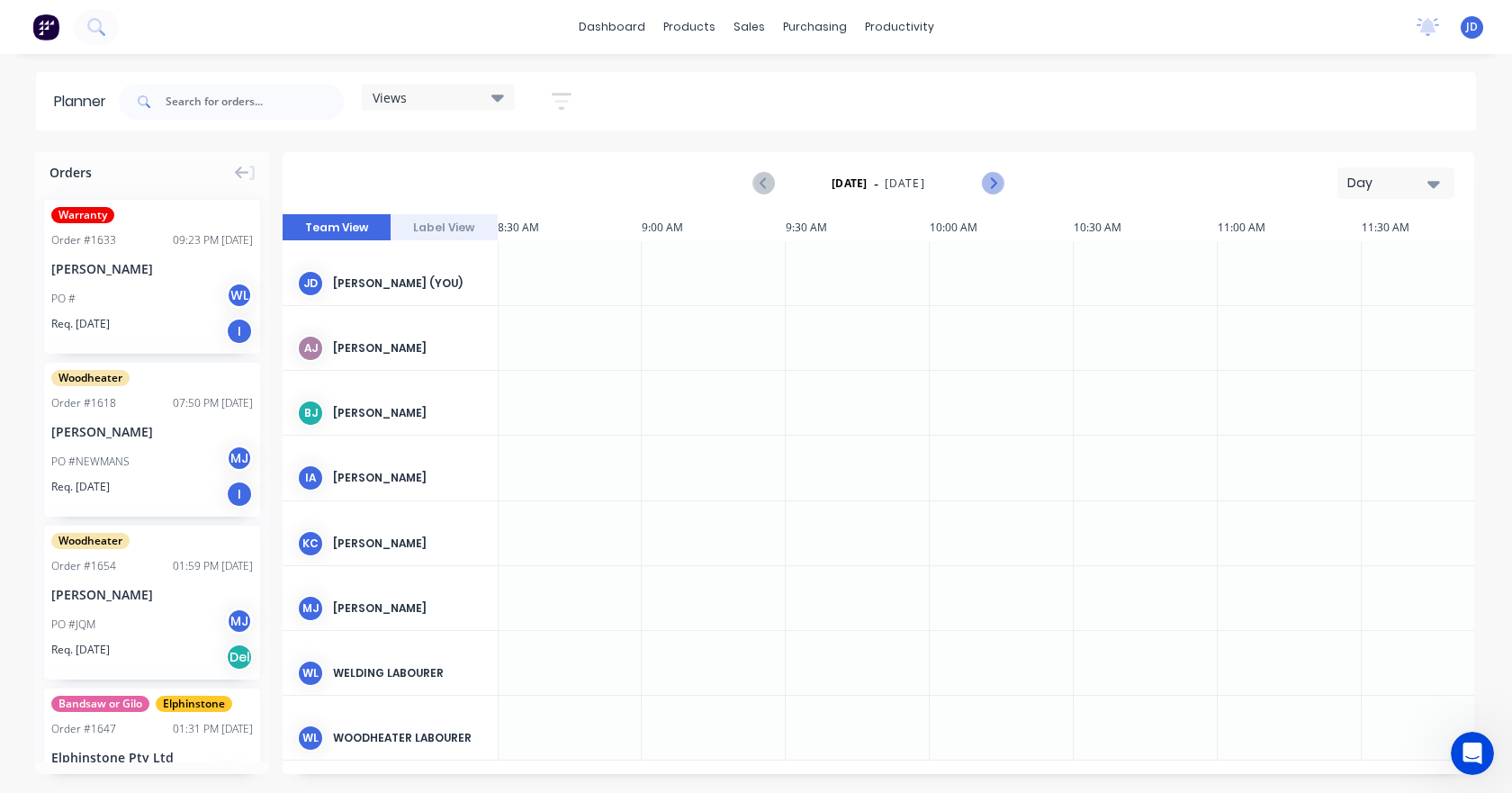
click at [1001, 188] on icon "Next page" at bounding box center [992, 184] width 22 height 22
click at [999, 188] on icon "Next page" at bounding box center [992, 184] width 22 height 22
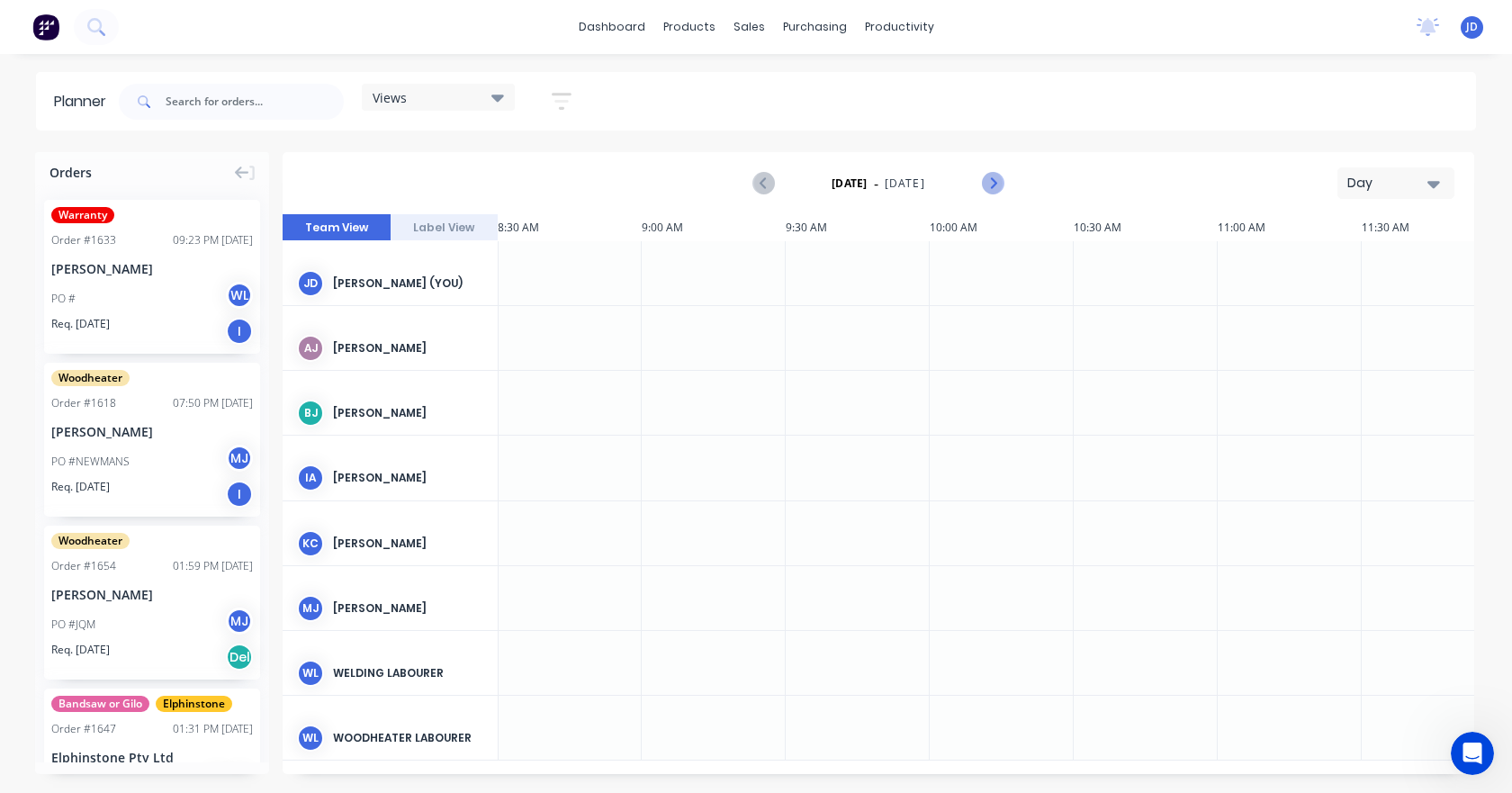
click at [999, 188] on icon "Next page" at bounding box center [992, 184] width 22 height 22
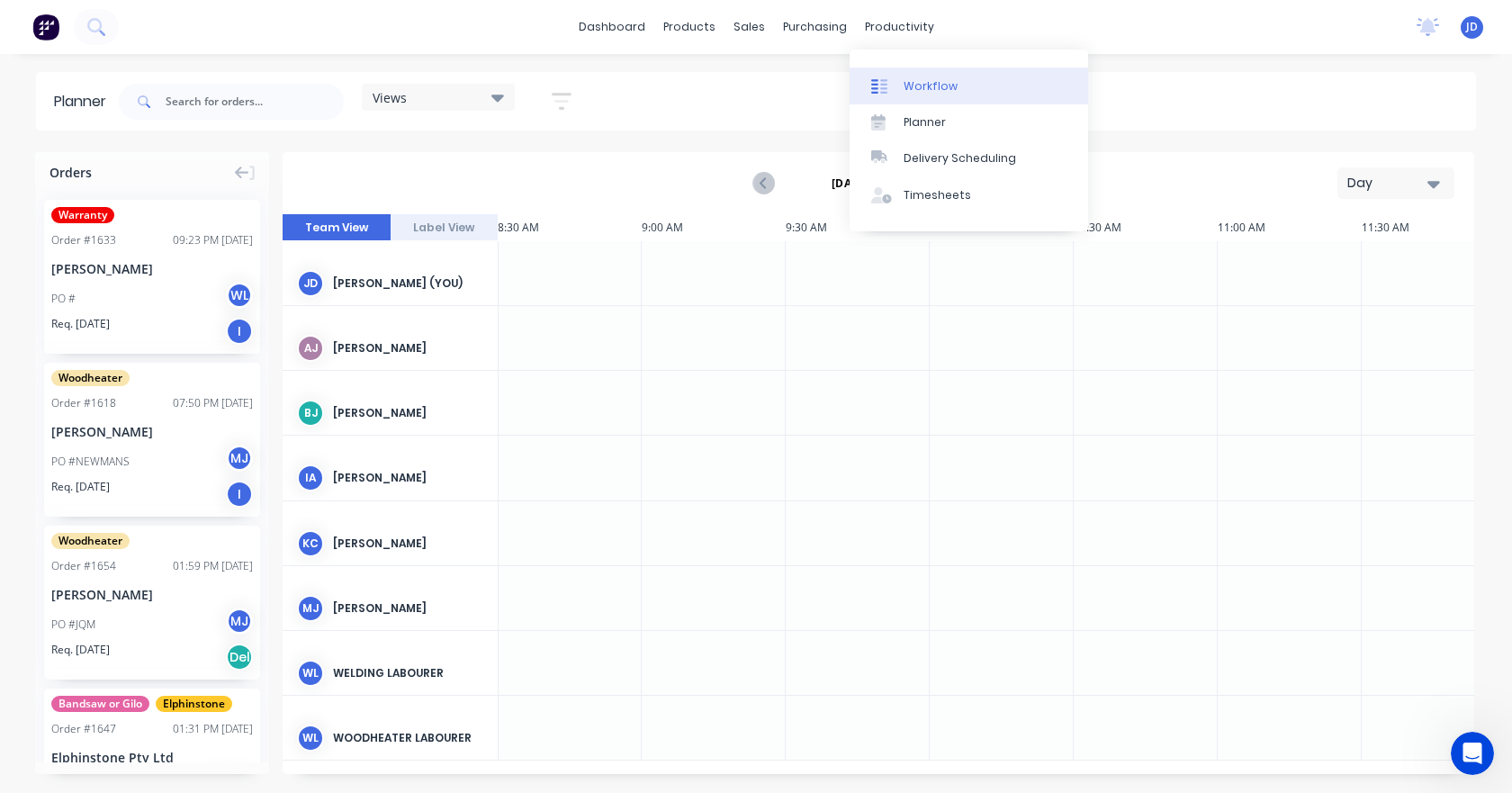
click at [918, 80] on div "Workflow" at bounding box center [930, 86] width 54 height 16
